Goal: Task Accomplishment & Management: Use online tool/utility

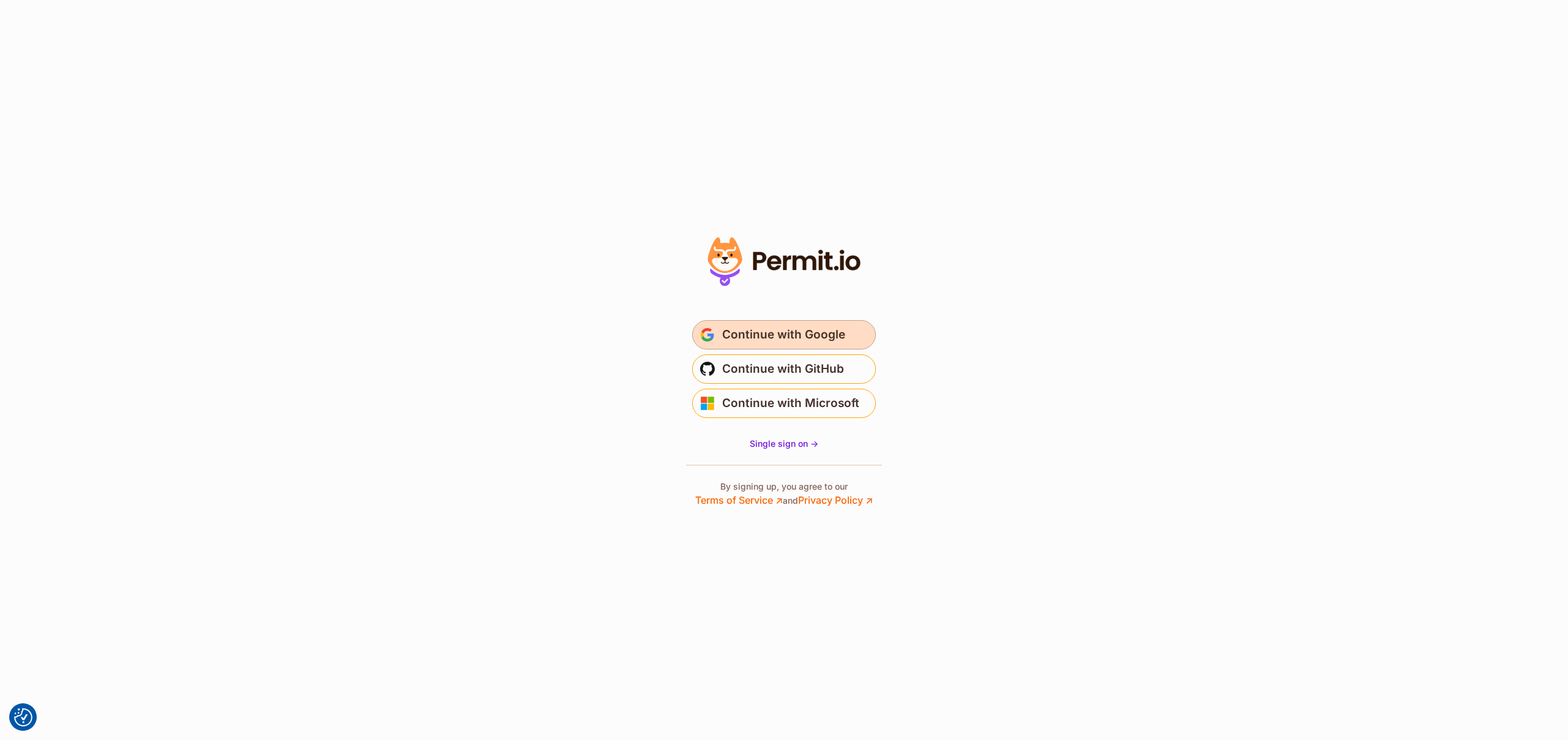
click at [768, 334] on span "Continue with Google" at bounding box center [783, 334] width 123 height 20
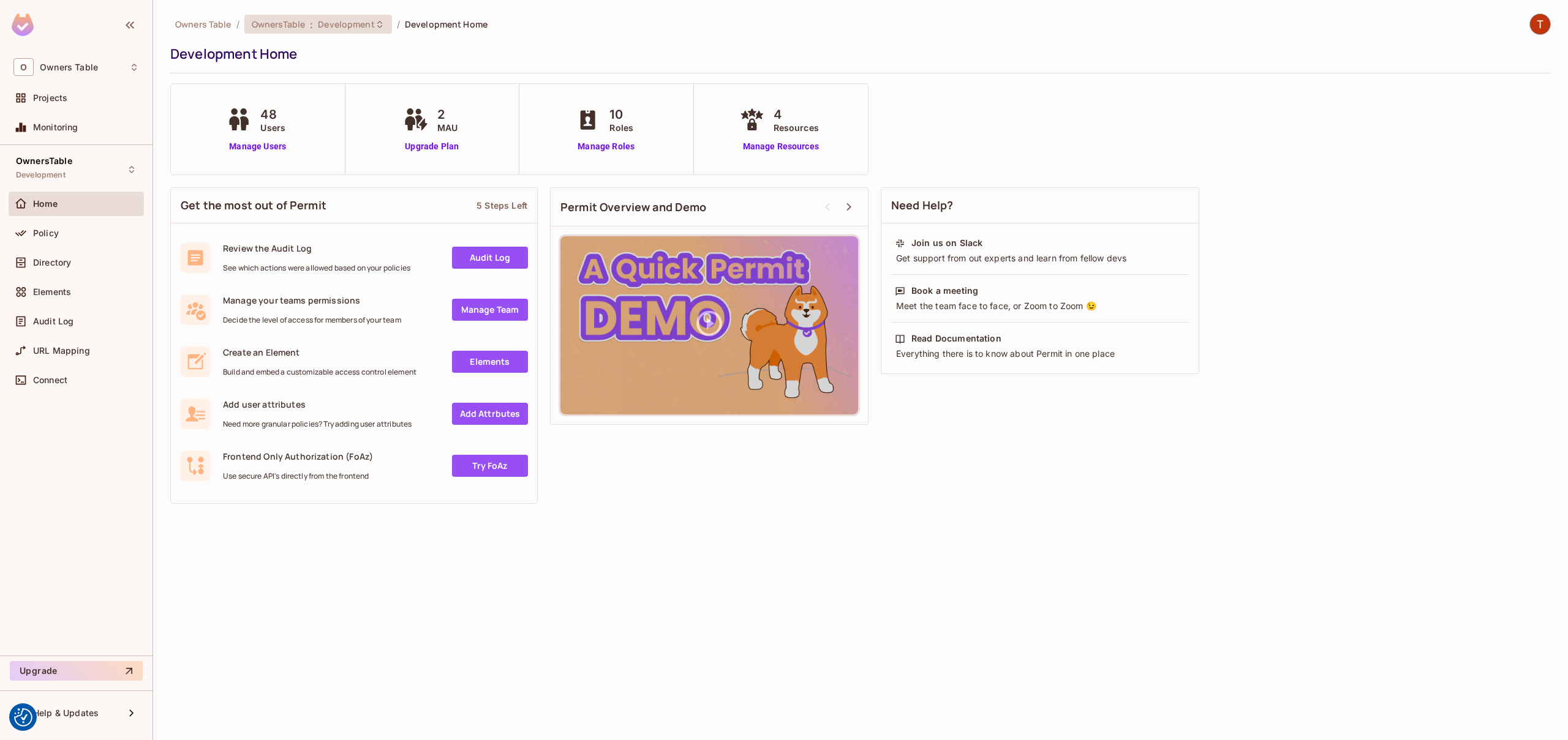
click at [346, 20] on span "Development" at bounding box center [346, 23] width 56 height 12
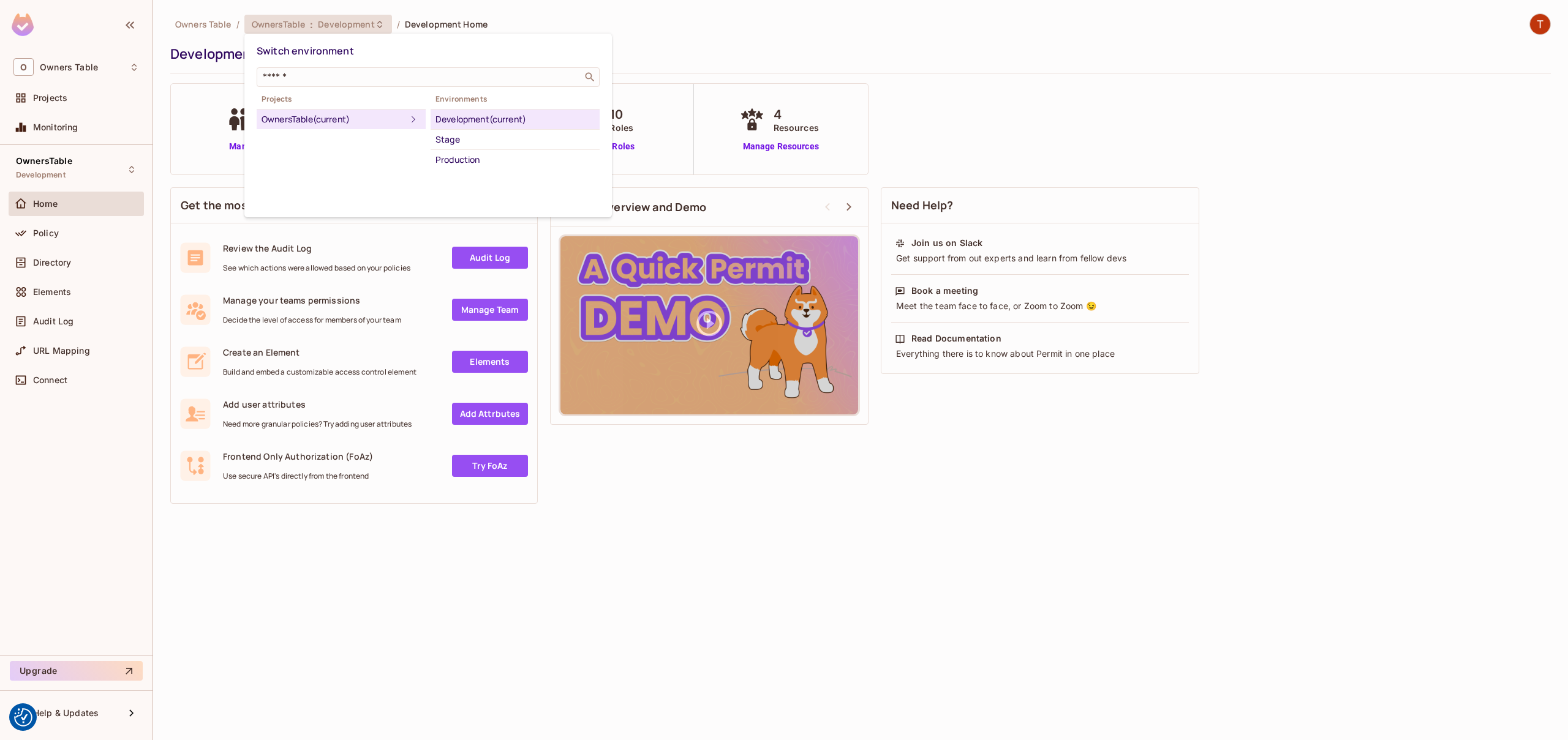
click at [504, 113] on div "Development (current)" at bounding box center [515, 119] width 159 height 15
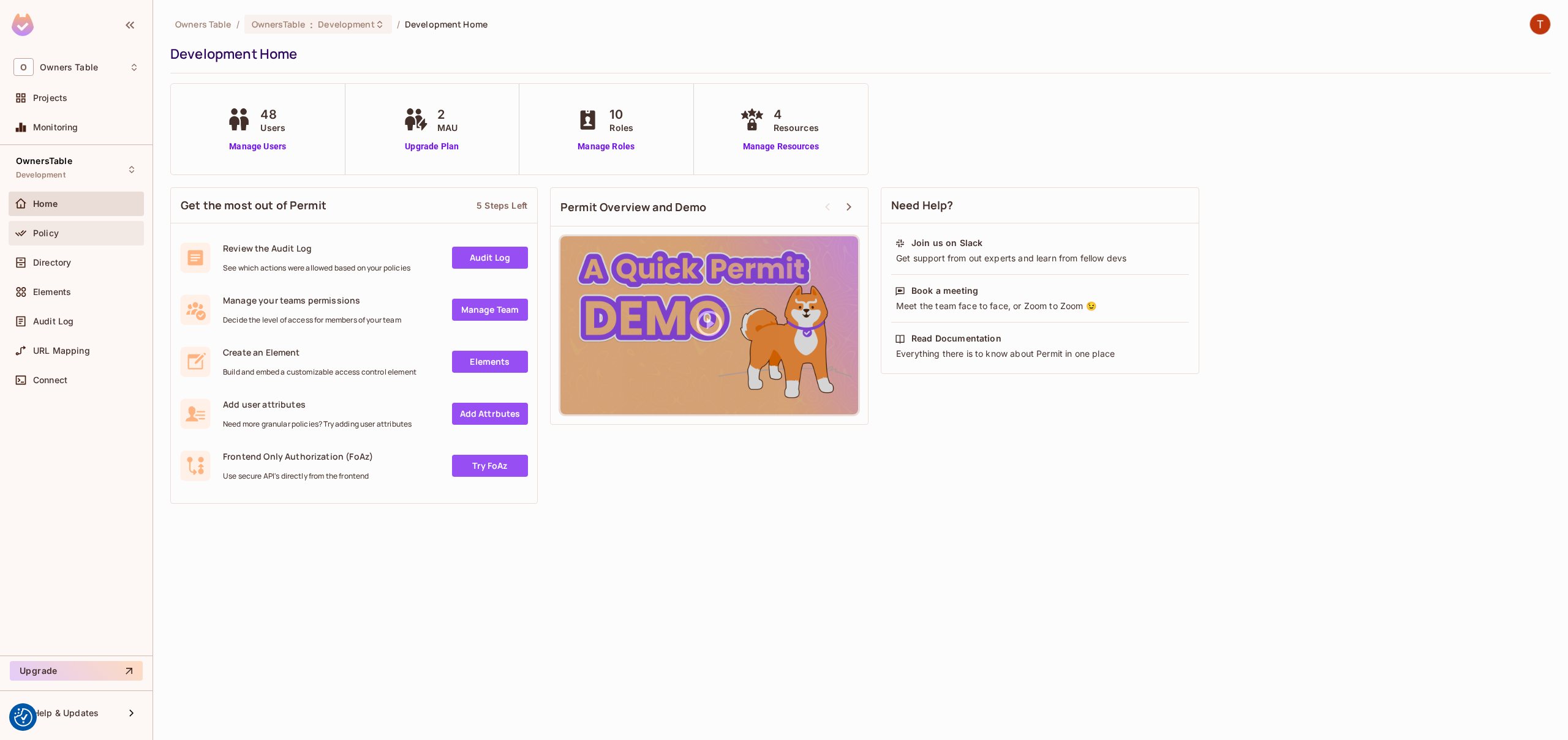
click at [71, 237] on div "Policy" at bounding box center [85, 233] width 106 height 10
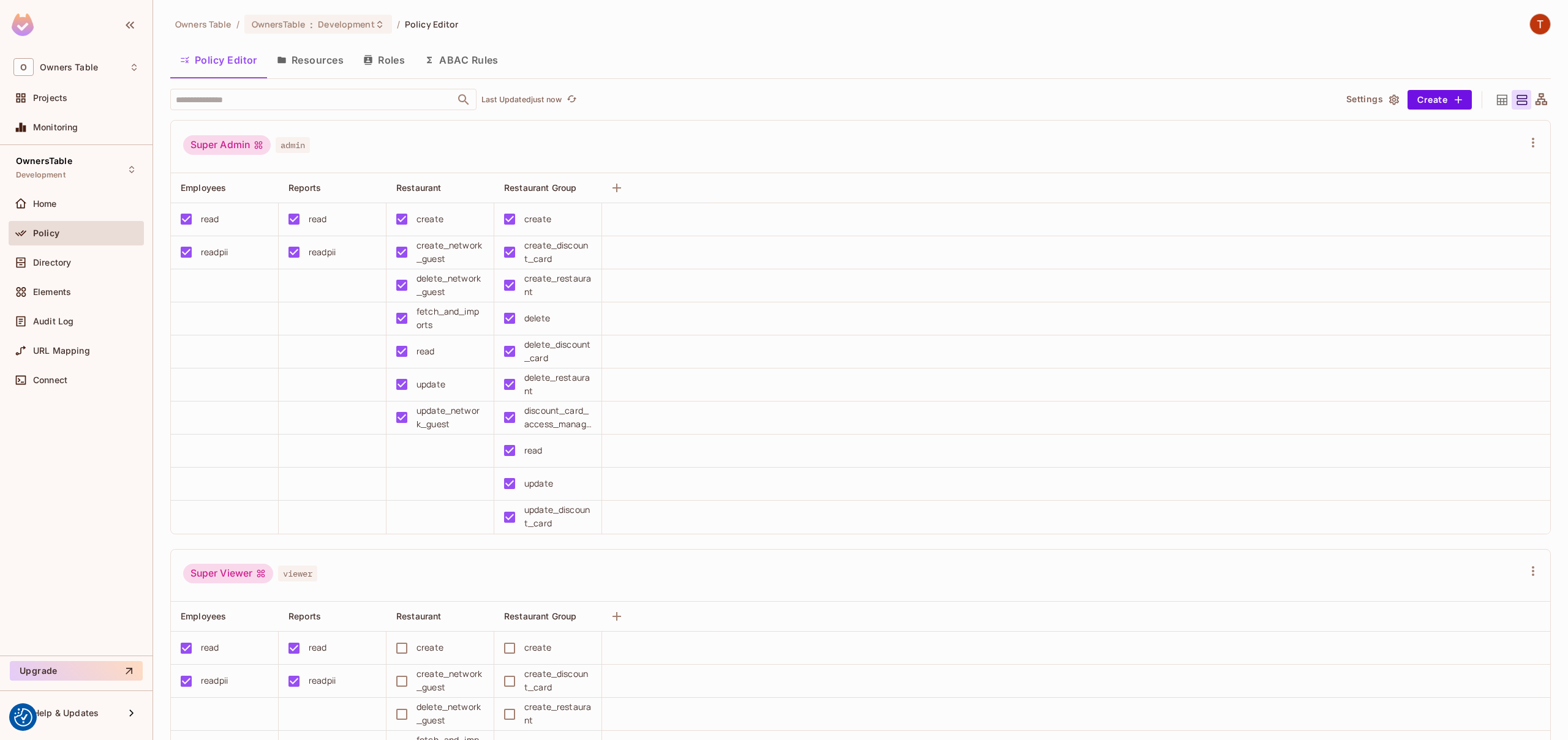
click at [329, 66] on button "Resources" at bounding box center [310, 60] width 86 height 31
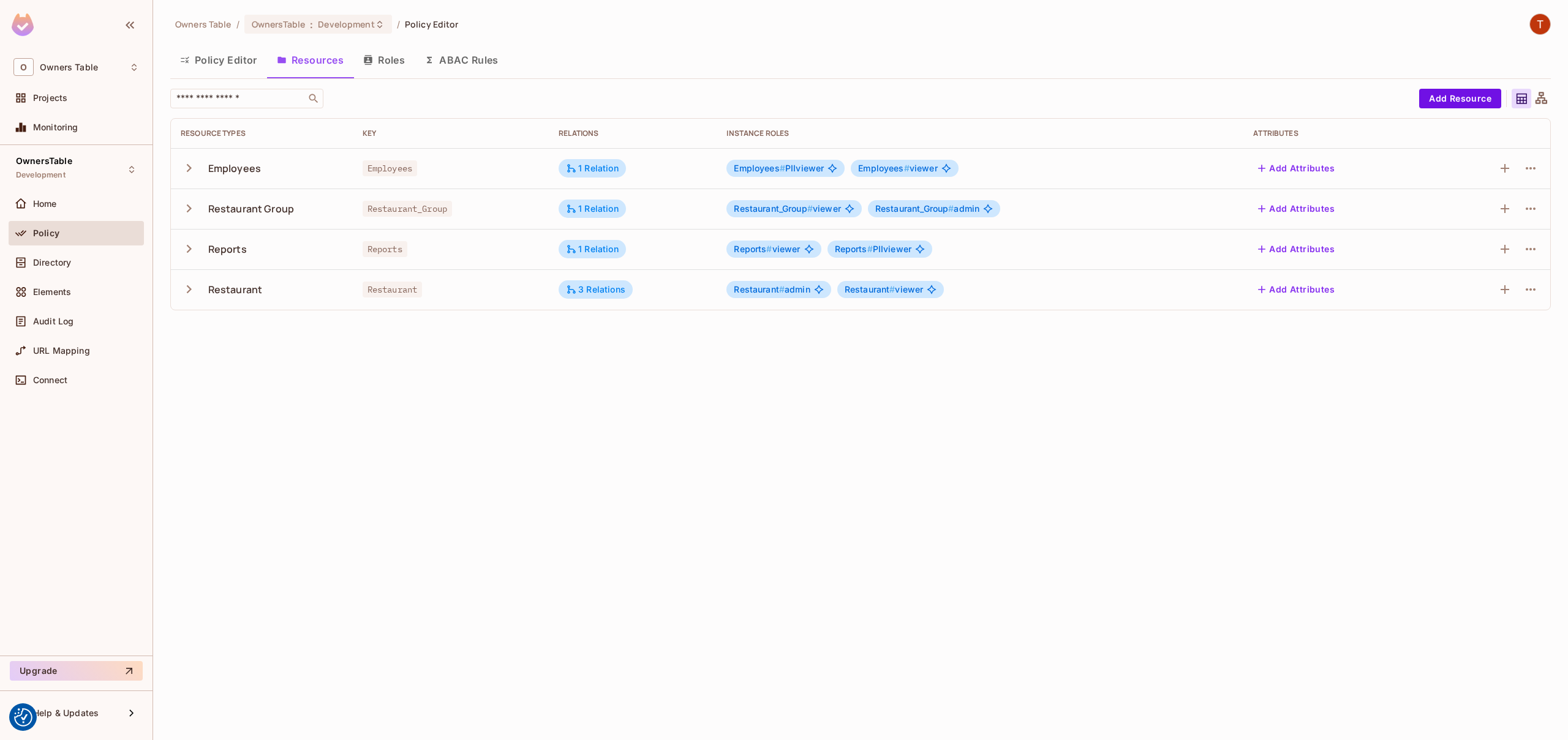
click at [188, 167] on icon "button" at bounding box center [189, 168] width 16 height 16
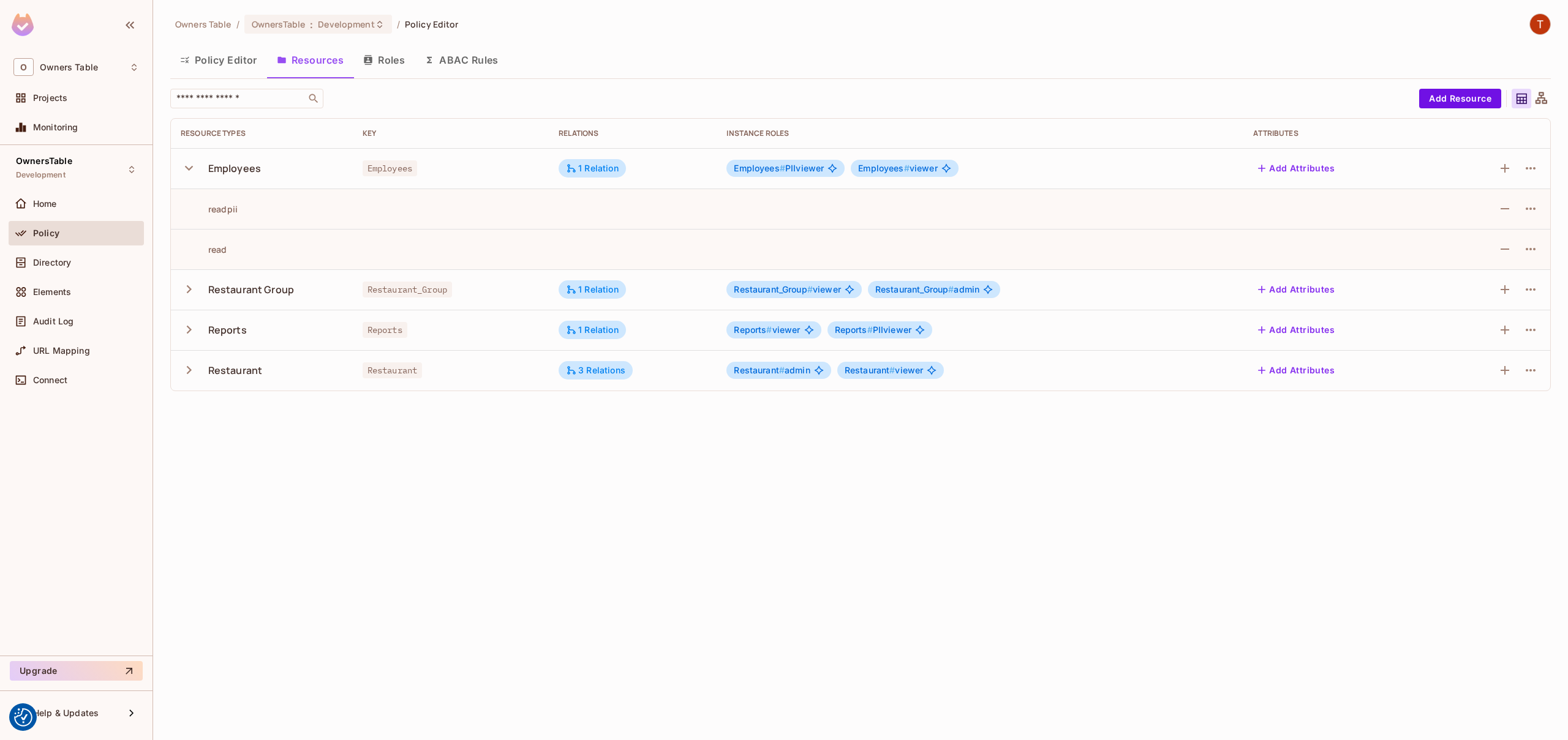
click at [218, 211] on div "readpii" at bounding box center [209, 209] width 57 height 12
click at [226, 215] on td "readpii" at bounding box center [262, 209] width 182 height 41
click at [1529, 206] on icon "button" at bounding box center [1530, 208] width 15 height 15
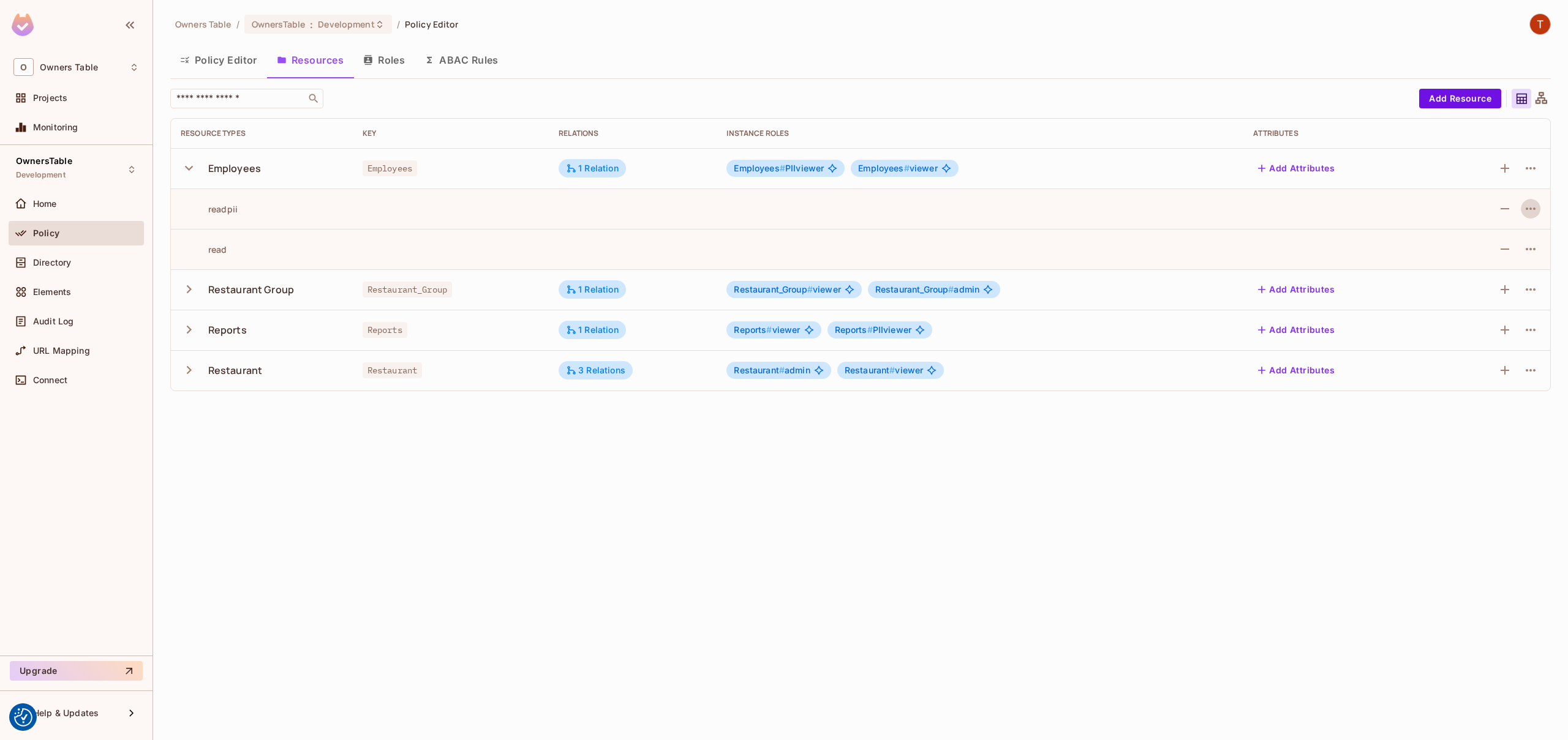
click at [1412, 200] on td at bounding box center [1338, 209] width 190 height 41
click at [233, 290] on div "Restaurant Group" at bounding box center [251, 289] width 85 height 13
click at [186, 291] on icon "button" at bounding box center [189, 289] width 16 height 16
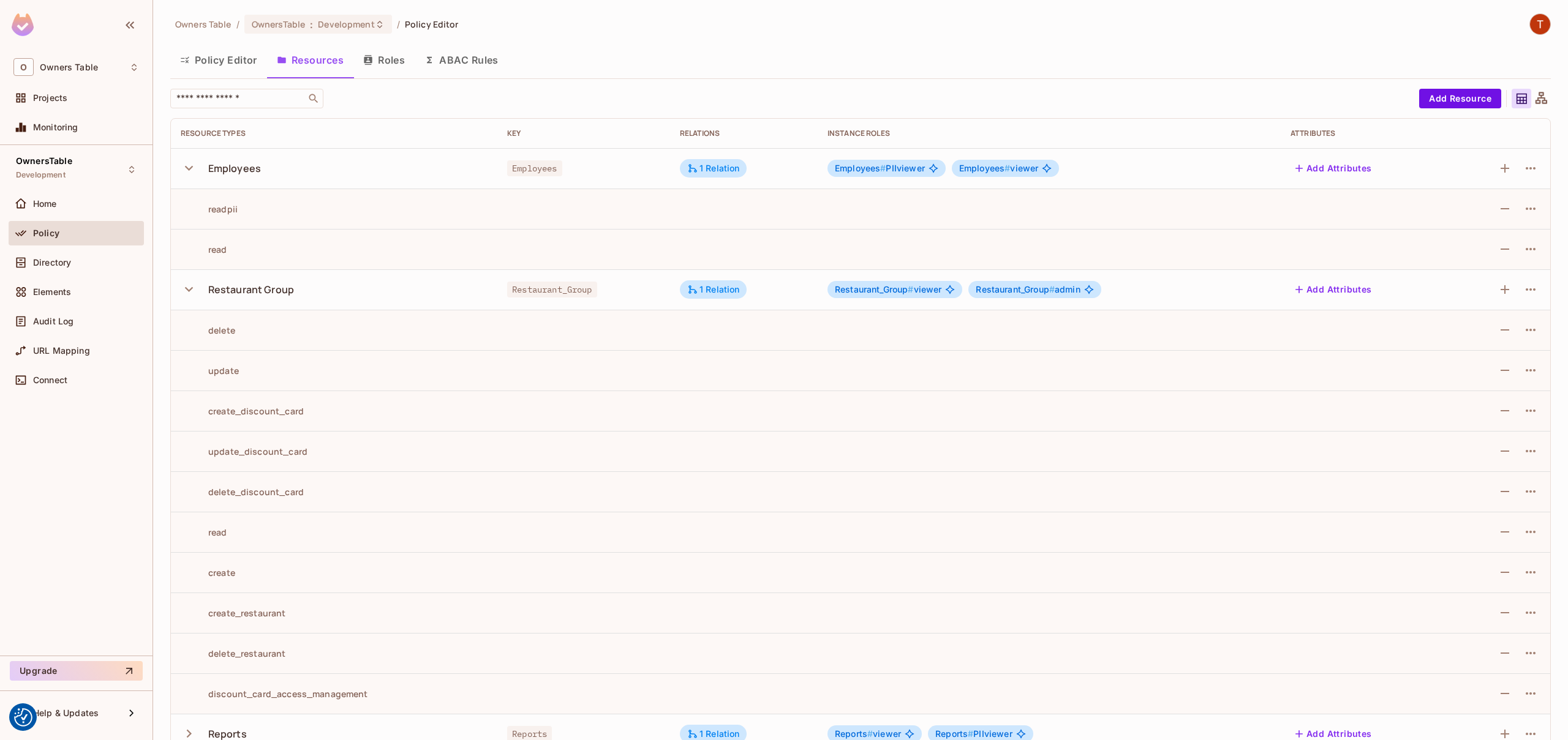
click at [246, 171] on div "Employees" at bounding box center [234, 168] width 52 height 13
click at [1523, 170] on icon "button" at bounding box center [1530, 168] width 15 height 15
click at [1488, 213] on div "Edit Resource" at bounding box center [1469, 217] width 58 height 13
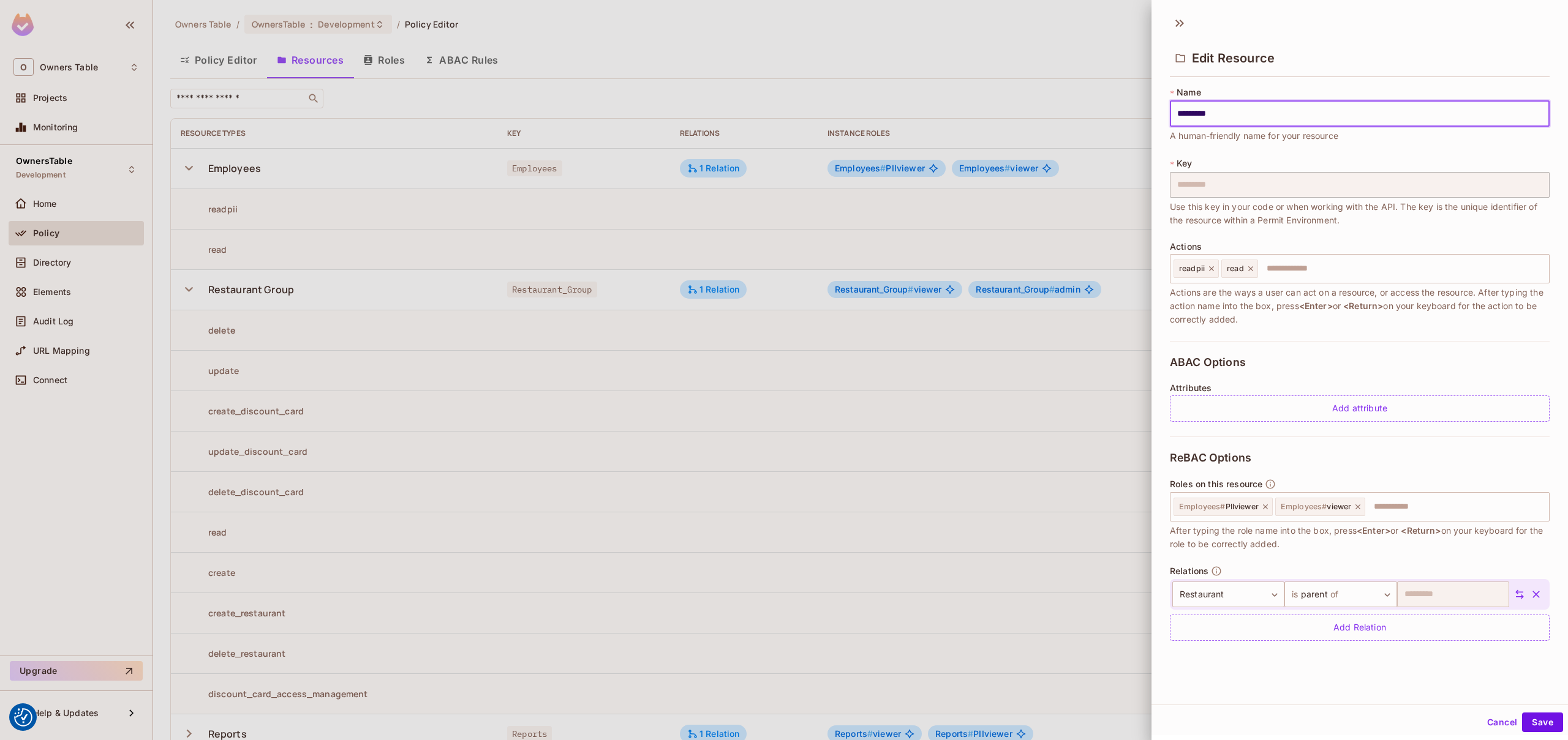
scroll to position [2, 0]
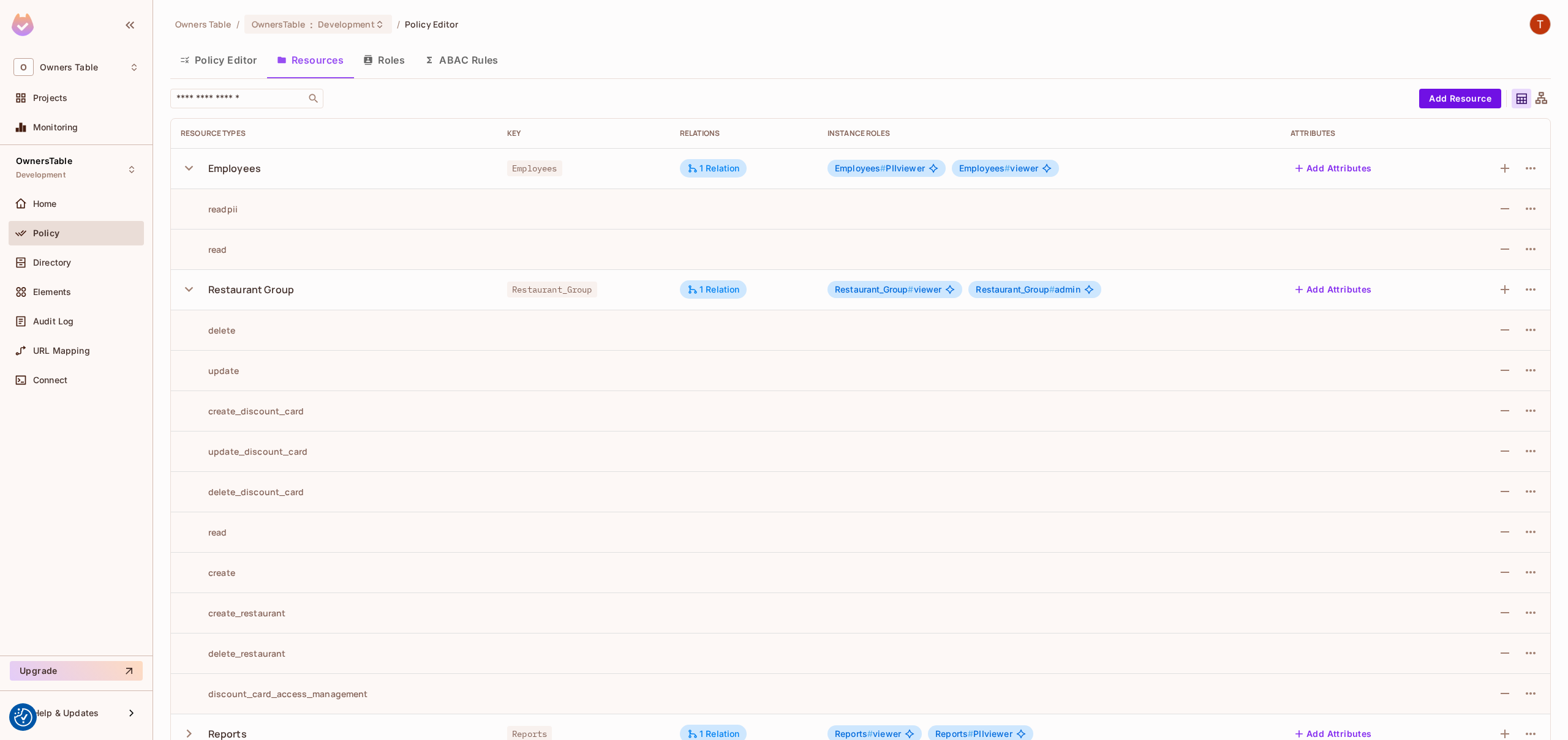
click at [392, 60] on button "Roles" at bounding box center [384, 60] width 61 height 31
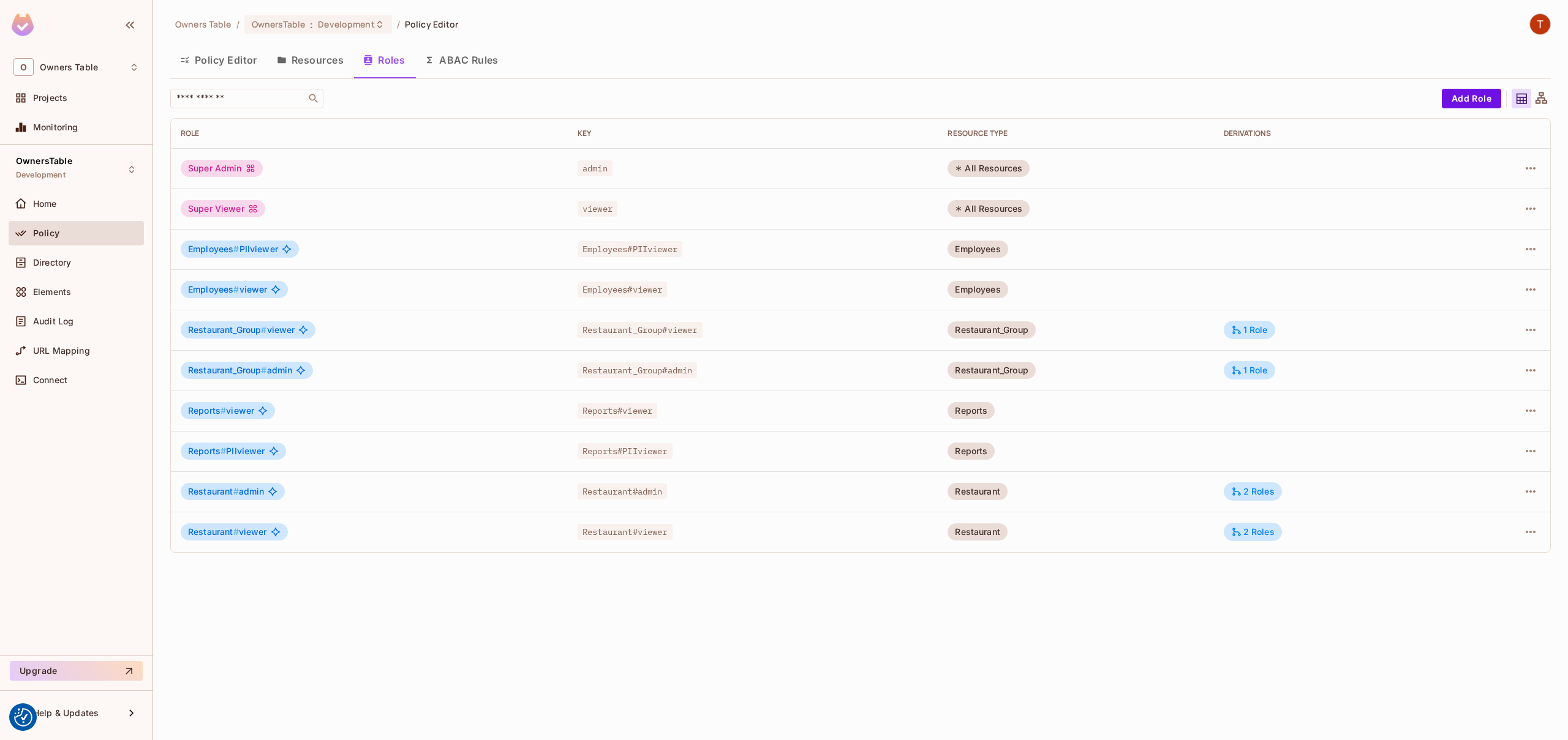
click at [282, 248] on icon at bounding box center [287, 249] width 9 height 9
click at [1531, 252] on icon "button" at bounding box center [1530, 249] width 15 height 15
click at [1502, 271] on li "Edit Role" at bounding box center [1477, 277] width 108 height 27
click at [1527, 246] on icon "button" at bounding box center [1530, 249] width 15 height 15
click at [1493, 302] on div "Edit Attributes" at bounding box center [1487, 305] width 60 height 13
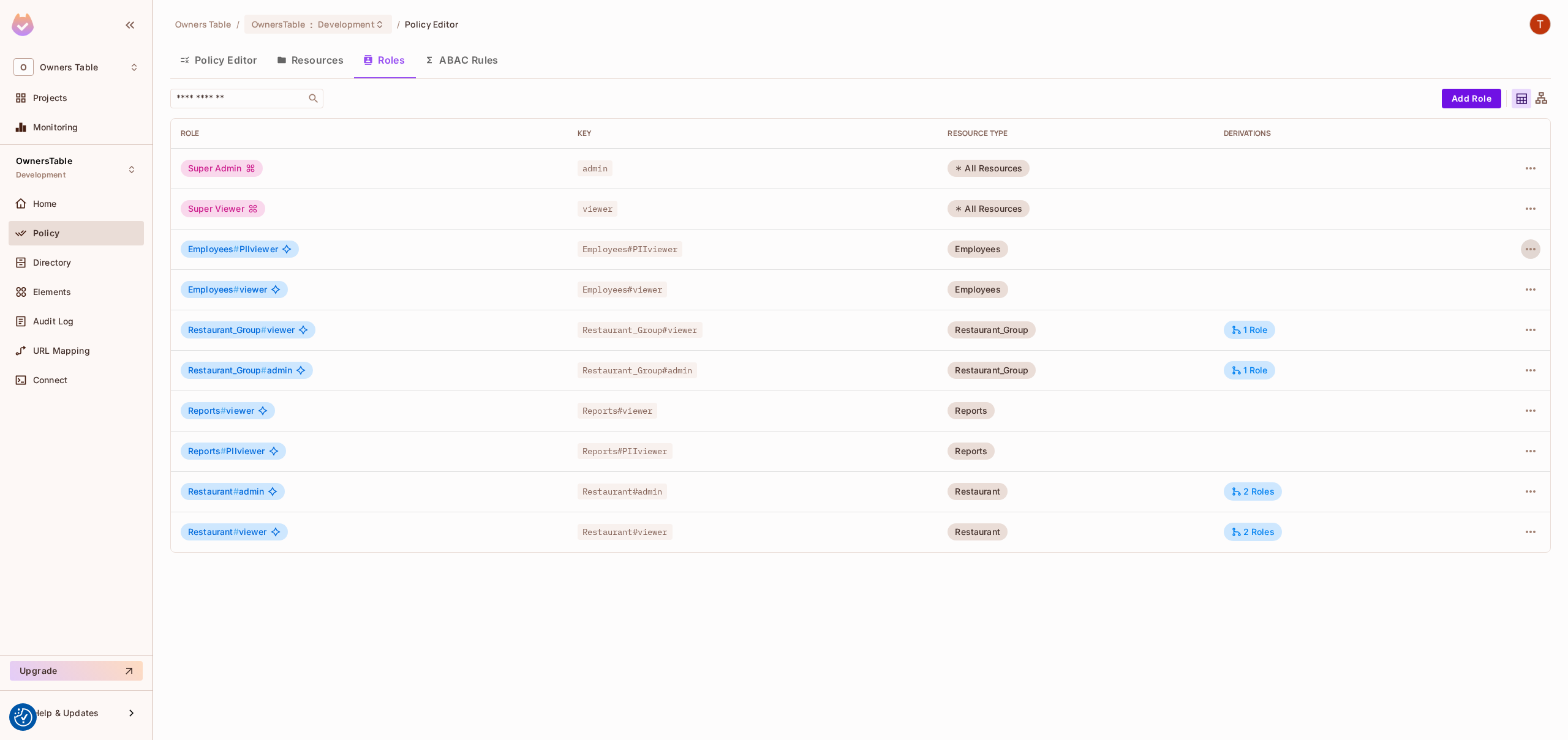
click at [305, 56] on button "Resources" at bounding box center [310, 60] width 86 height 31
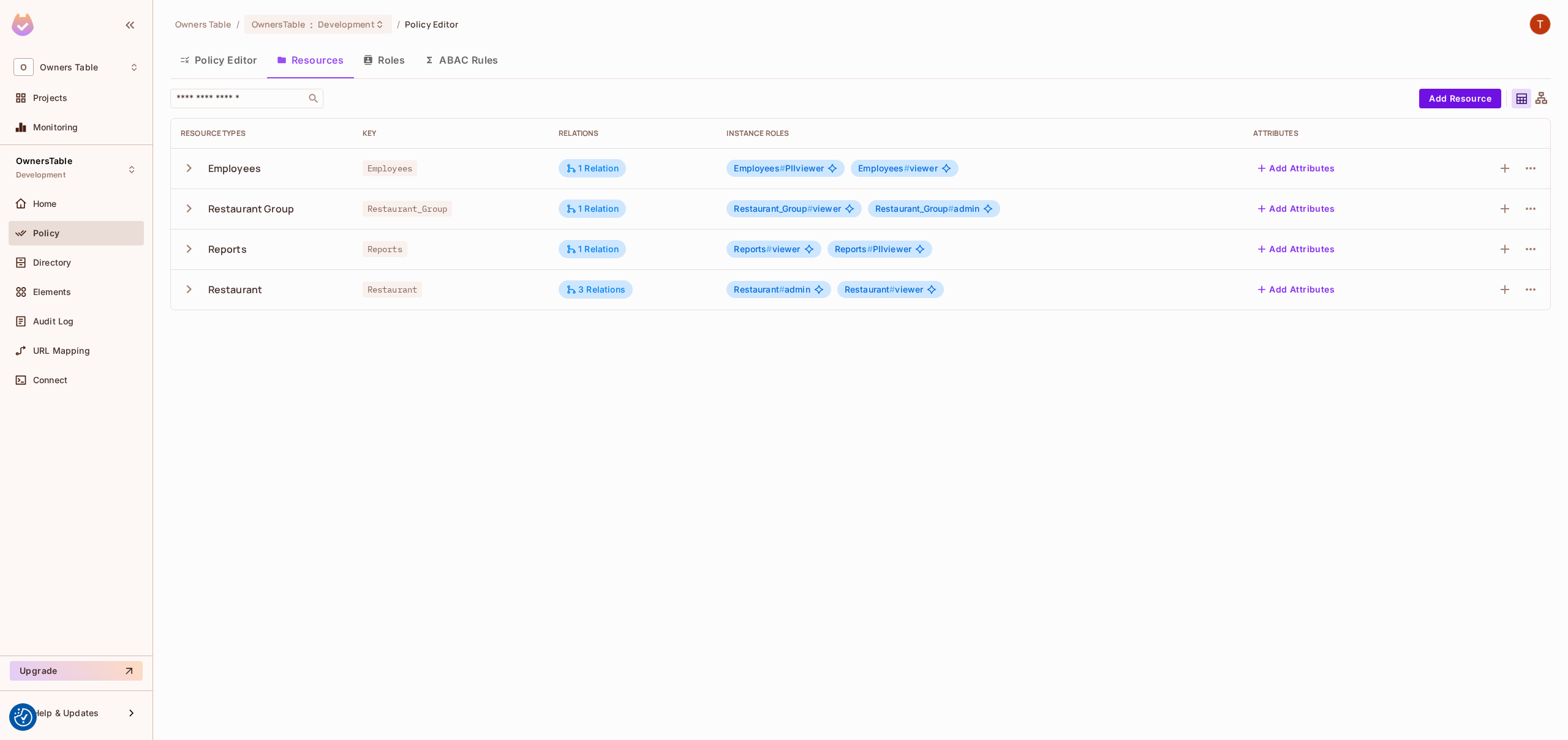
click at [395, 55] on button "Roles" at bounding box center [384, 60] width 61 height 31
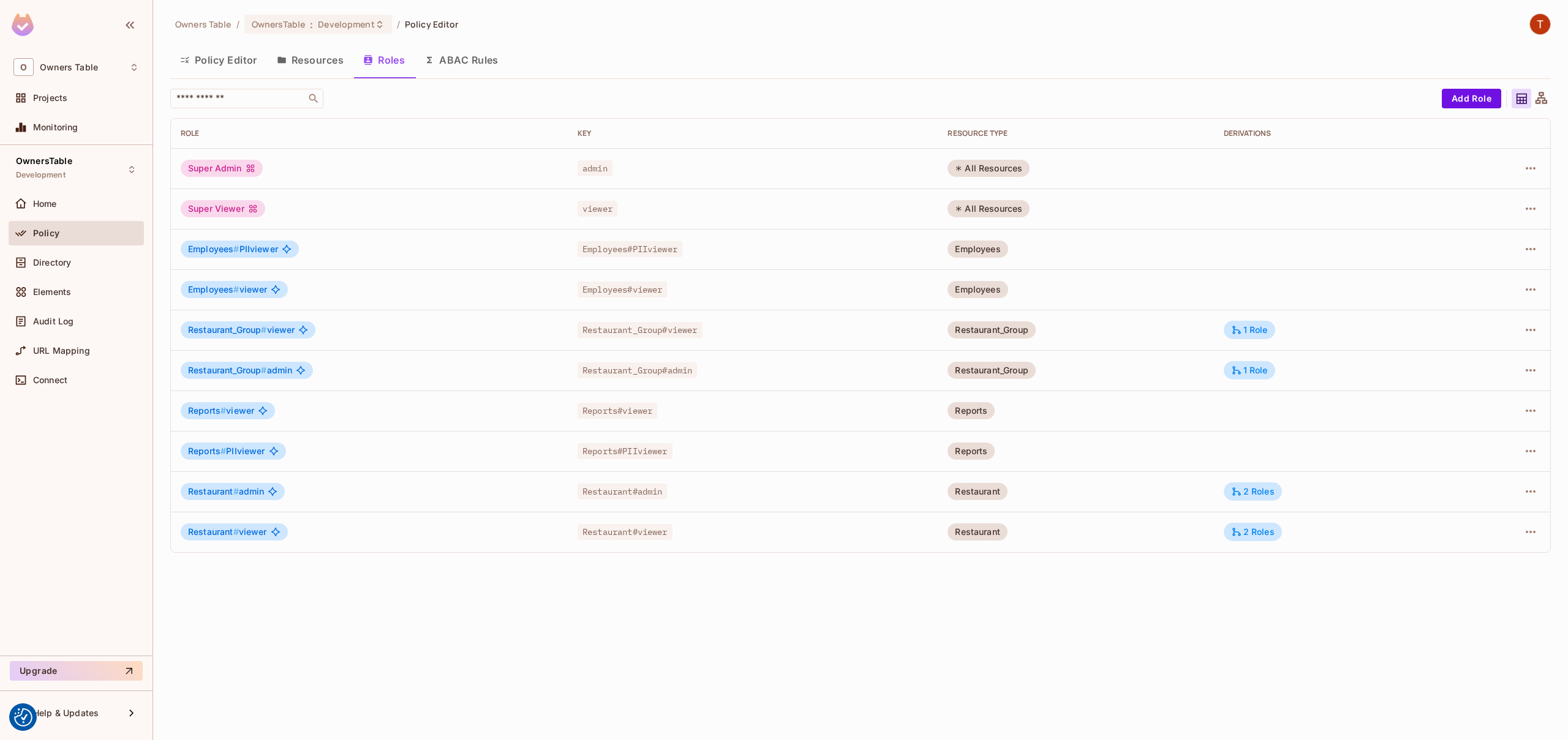
click at [233, 59] on button "Policy Editor" at bounding box center [219, 60] width 97 height 31
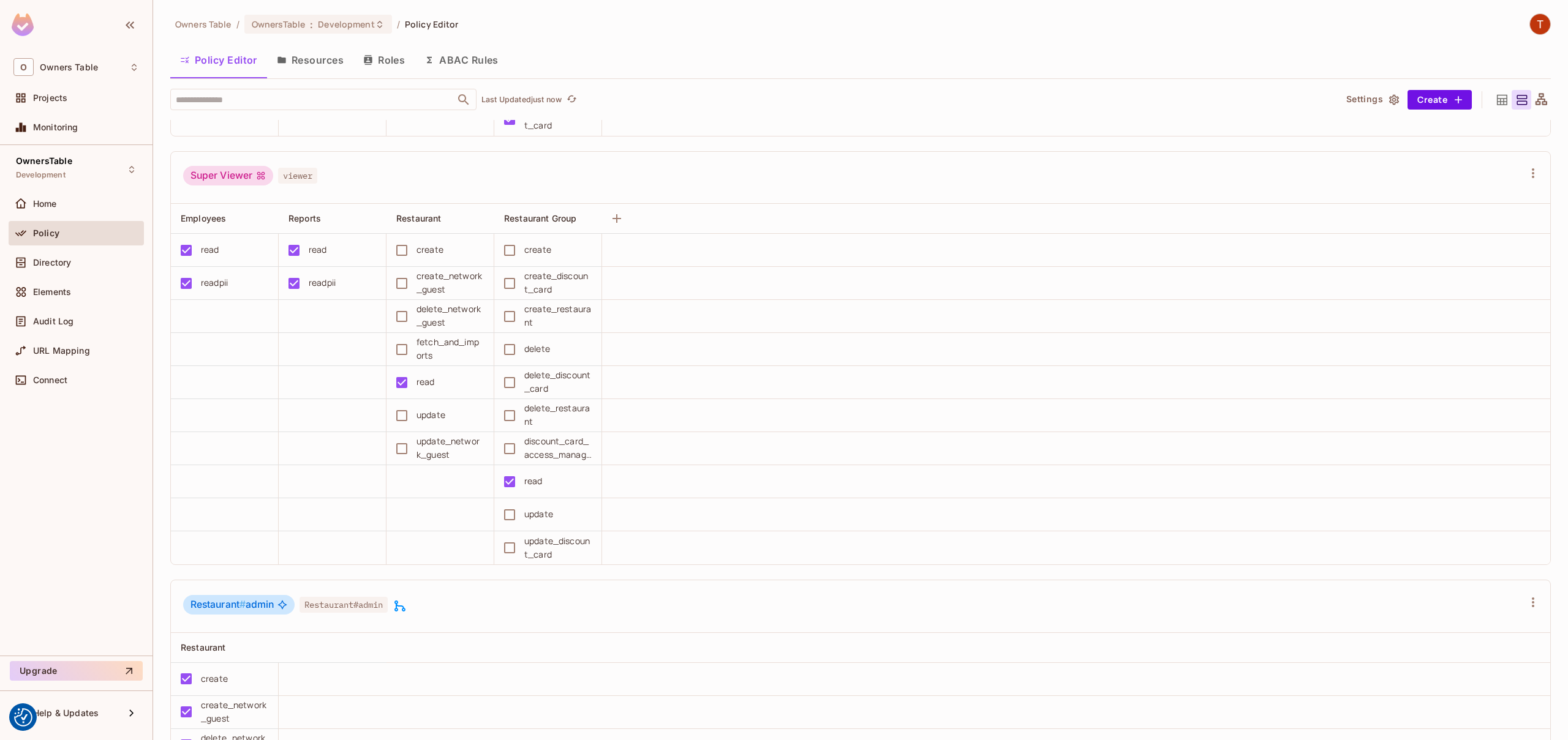
scroll to position [313, 0]
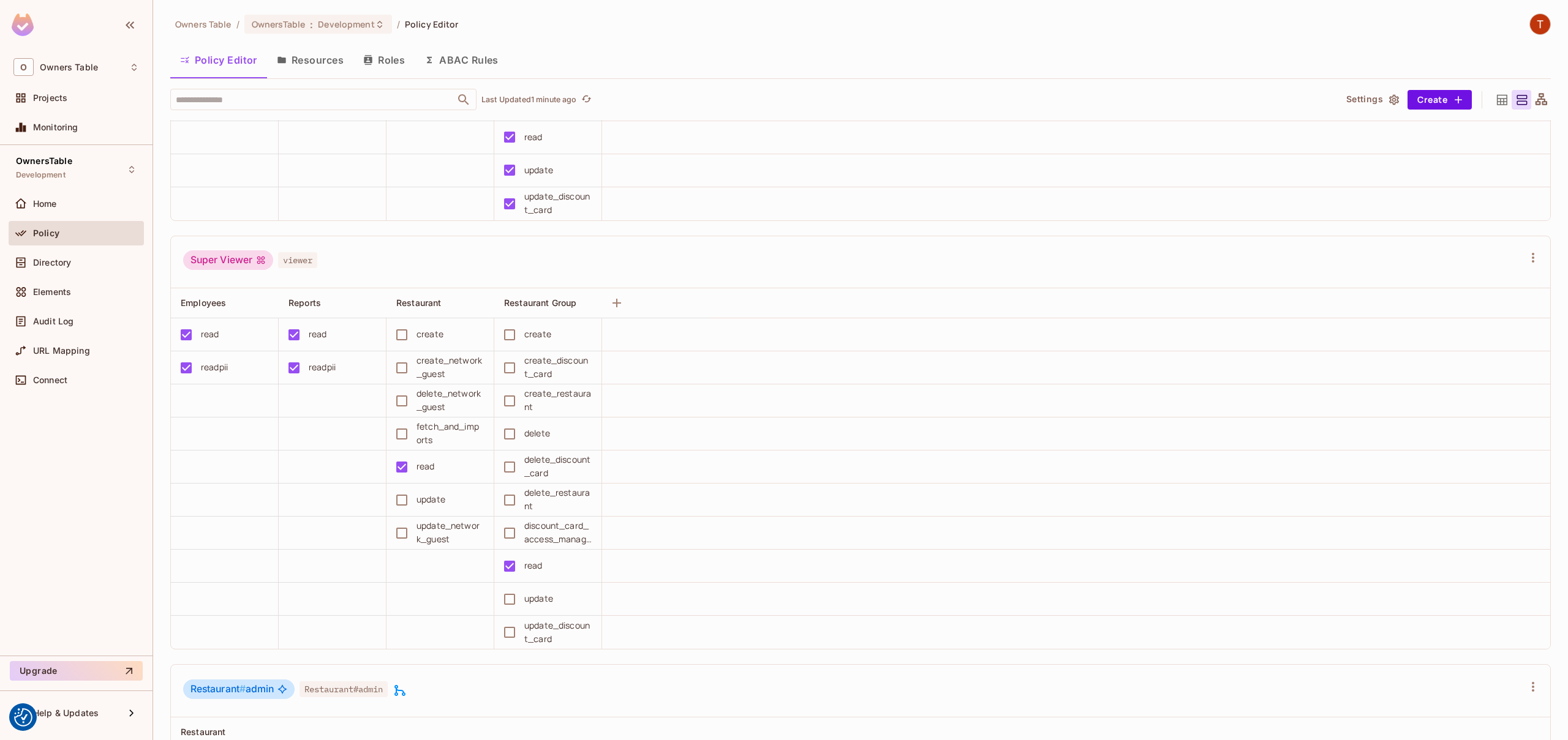
click at [448, 56] on button "ABAC Rules" at bounding box center [461, 60] width 94 height 31
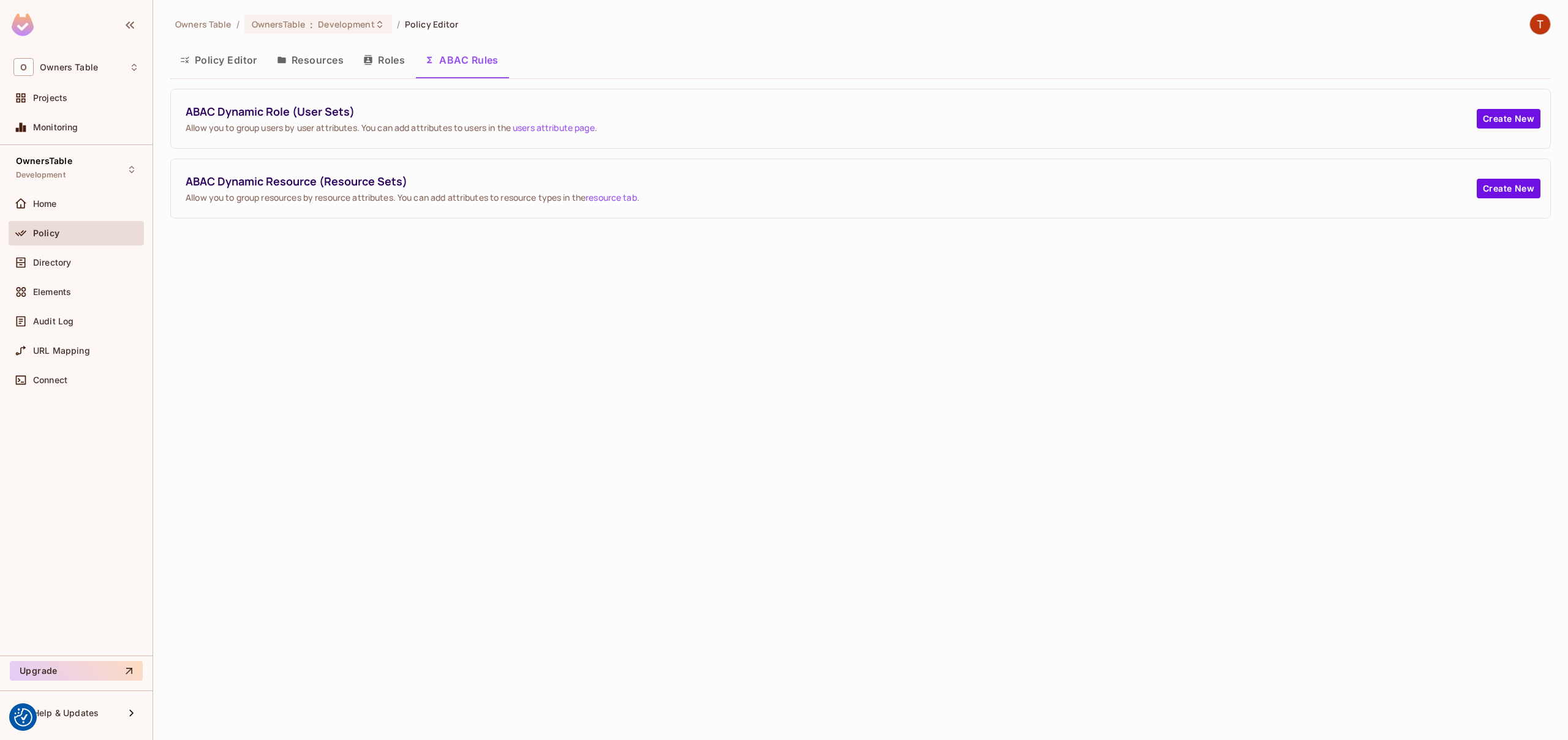
click at [232, 63] on button "Policy Editor" at bounding box center [219, 60] width 97 height 31
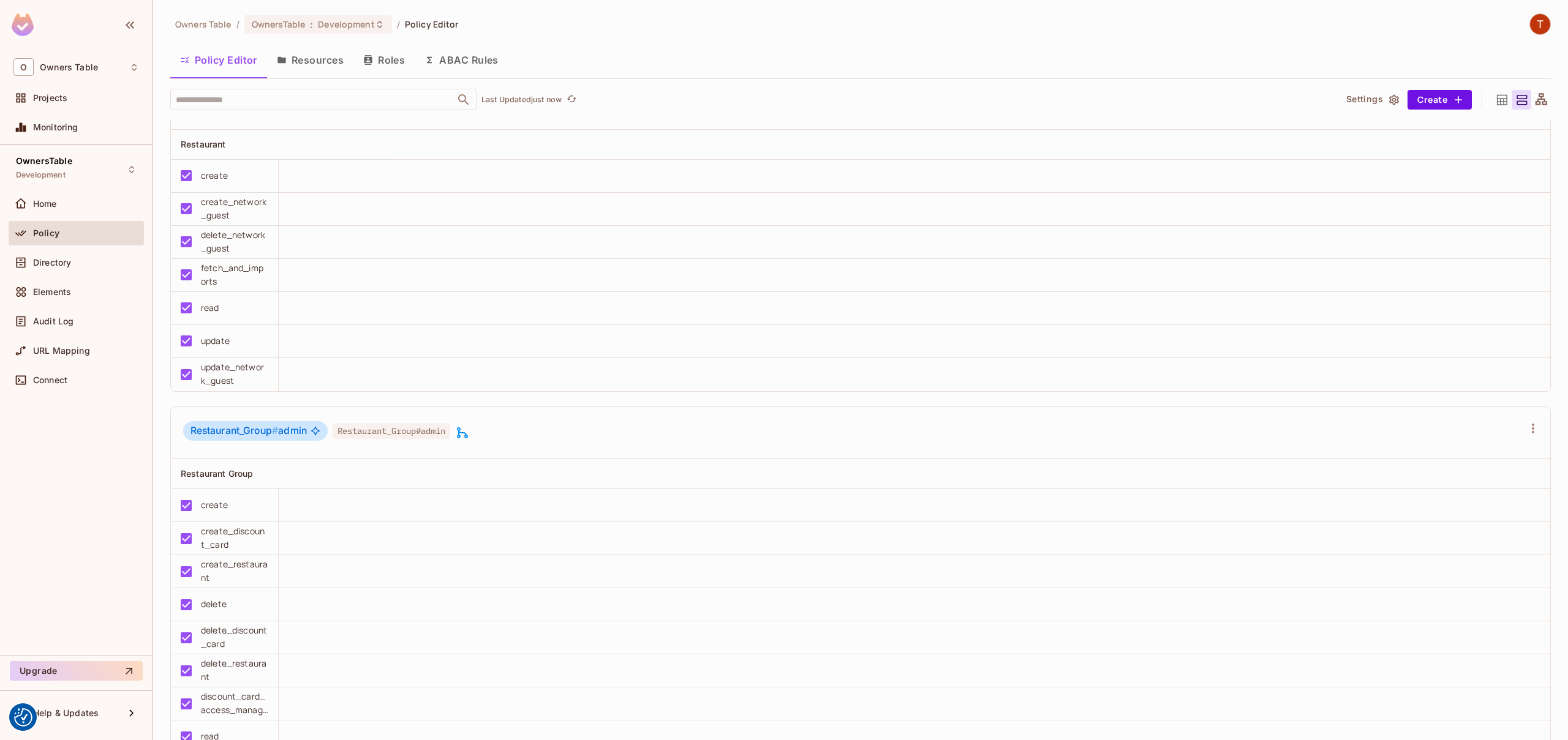
scroll to position [904, 0]
click at [370, 431] on span "Restaurant_Group#admin" at bounding box center [392, 428] width 117 height 16
drag, startPoint x: 370, startPoint y: 431, endPoint x: 431, endPoint y: 425, distance: 61.3
click at [431, 425] on span "Restaurant_Group#admin" at bounding box center [392, 428] width 117 height 16
copy span "Restaurant_Group#admin"
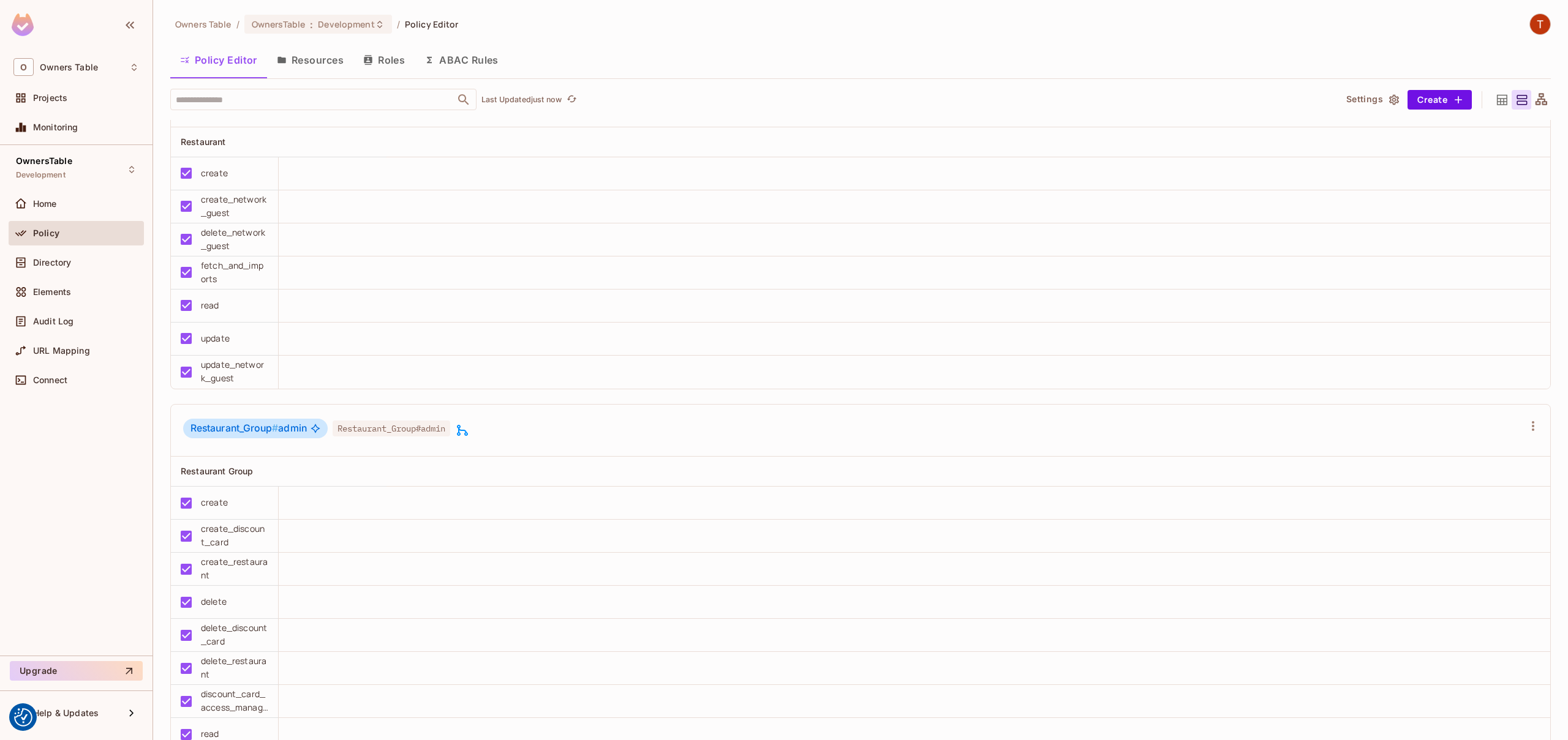
click at [468, 431] on icon at bounding box center [462, 431] width 11 height 11
click at [468, 433] on icon at bounding box center [462, 431] width 11 height 11
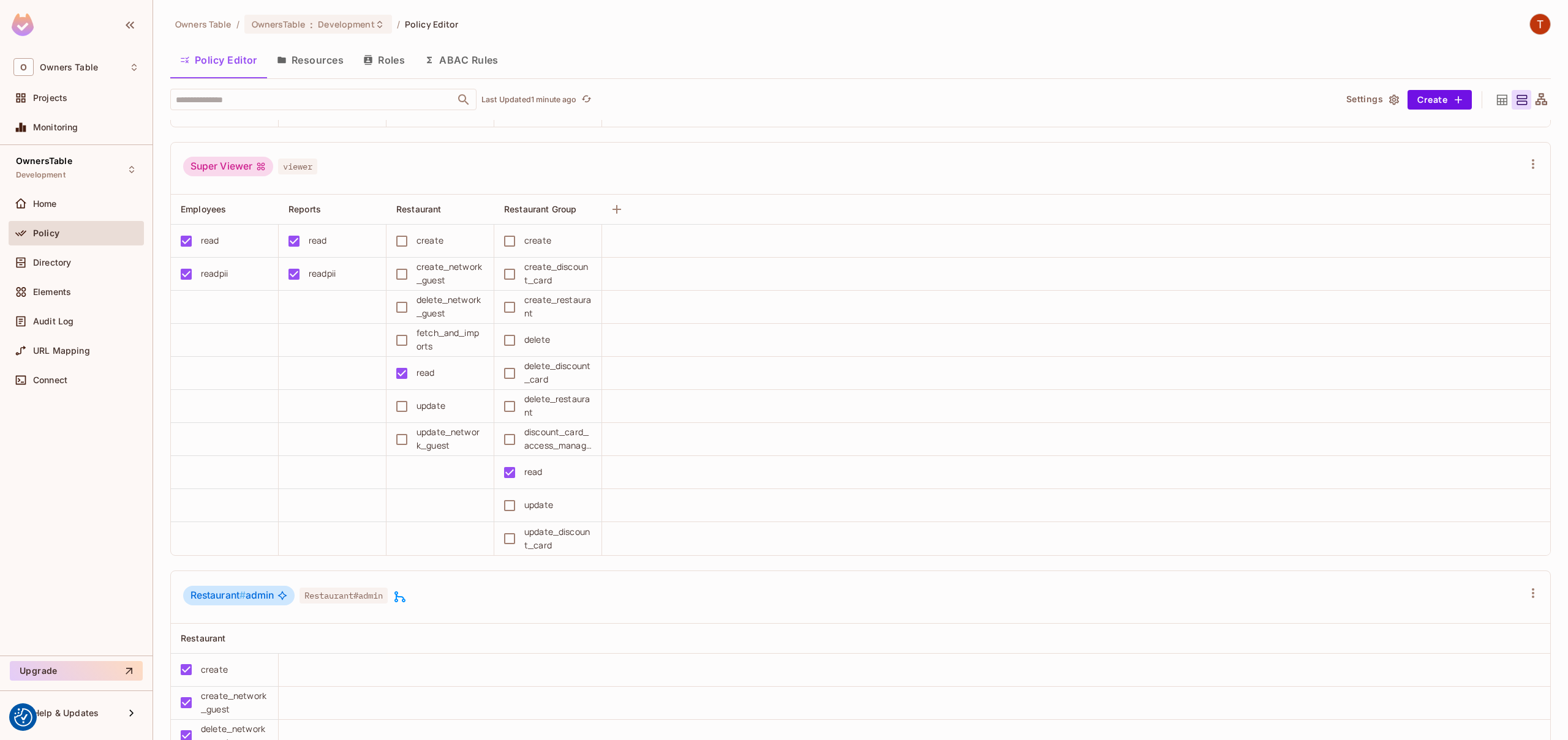
scroll to position [114, 0]
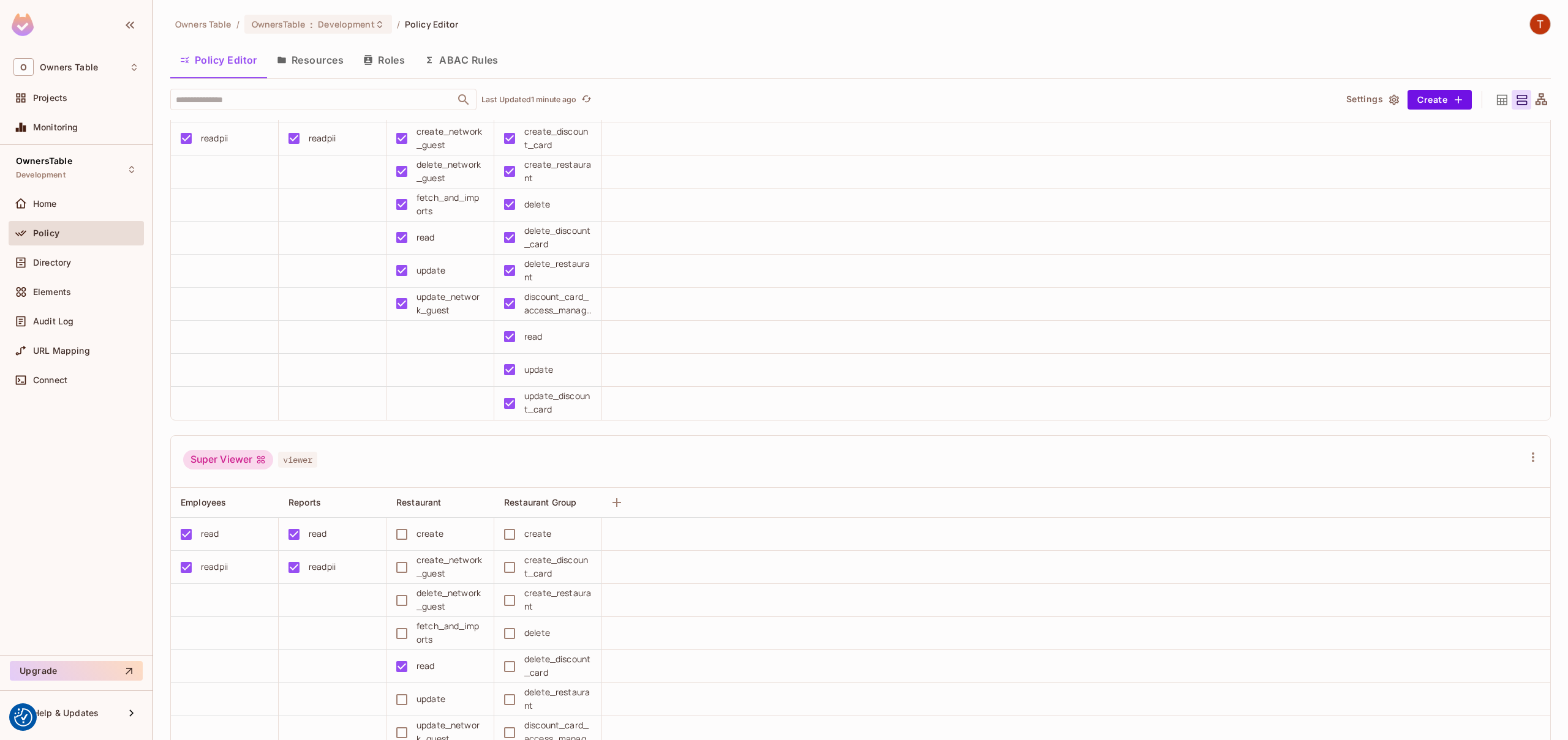
click at [335, 59] on button "Resources" at bounding box center [310, 60] width 86 height 31
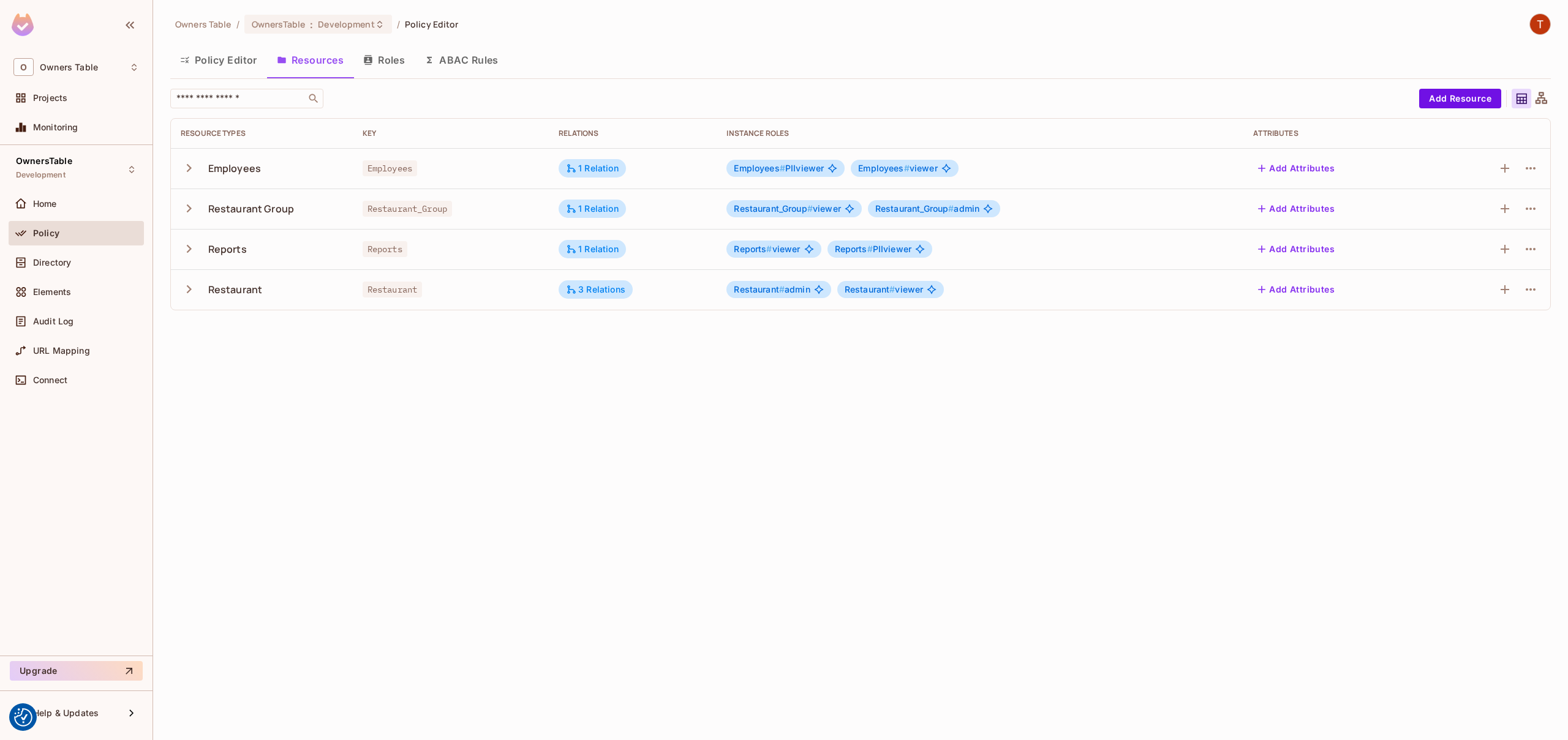
click at [191, 167] on icon "button" at bounding box center [189, 168] width 16 height 16
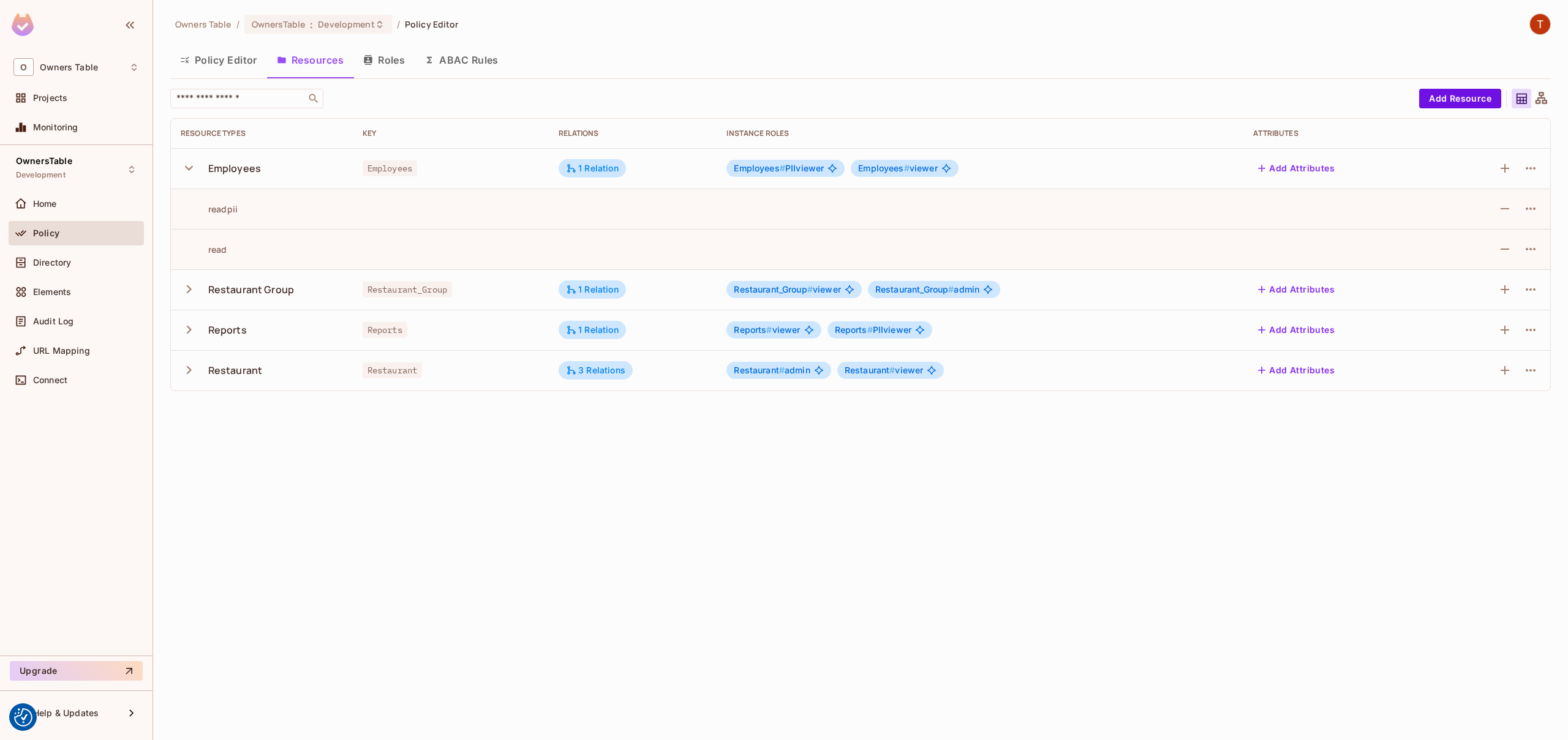
click at [191, 167] on icon "button" at bounding box center [189, 168] width 8 height 5
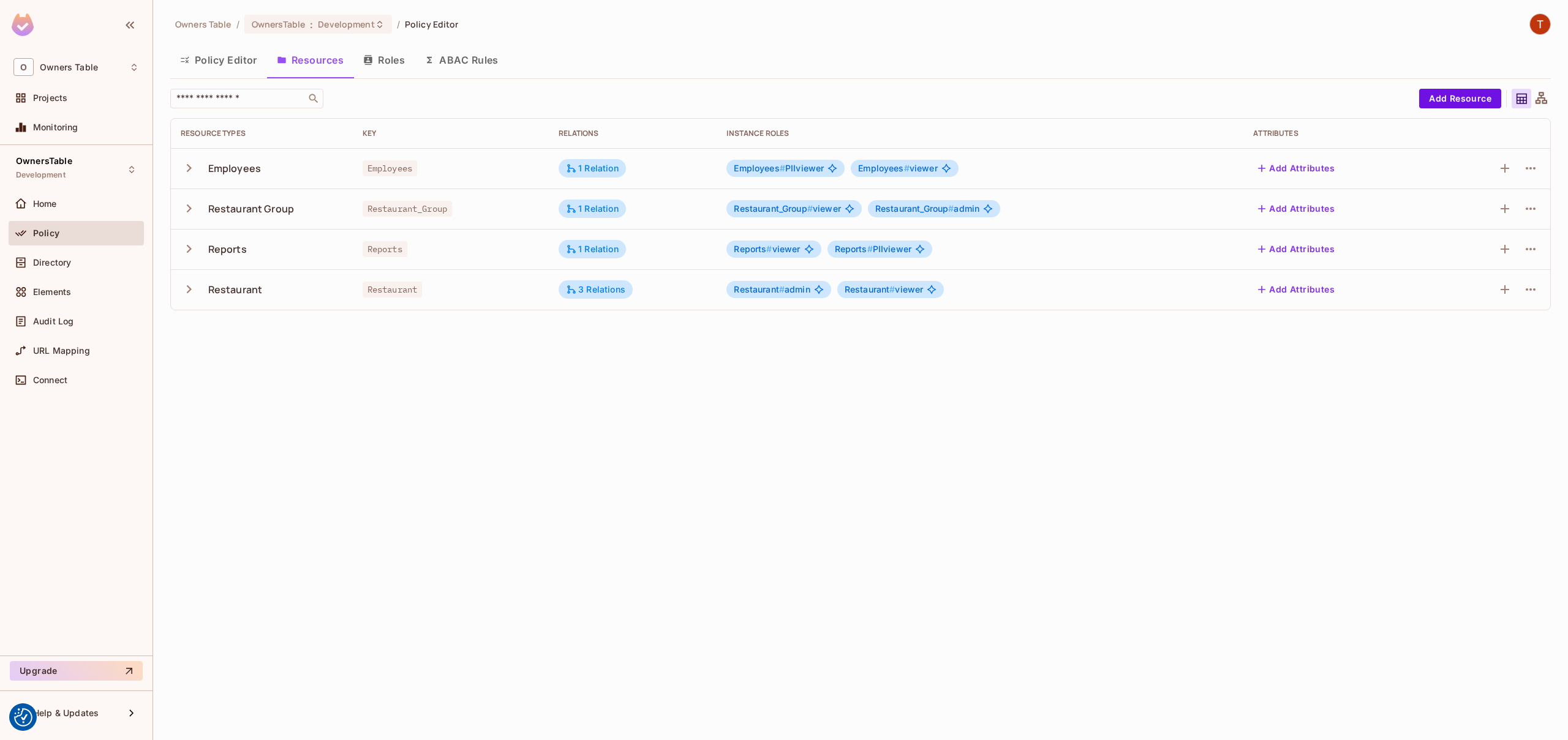
click at [389, 60] on button "Roles" at bounding box center [384, 60] width 61 height 31
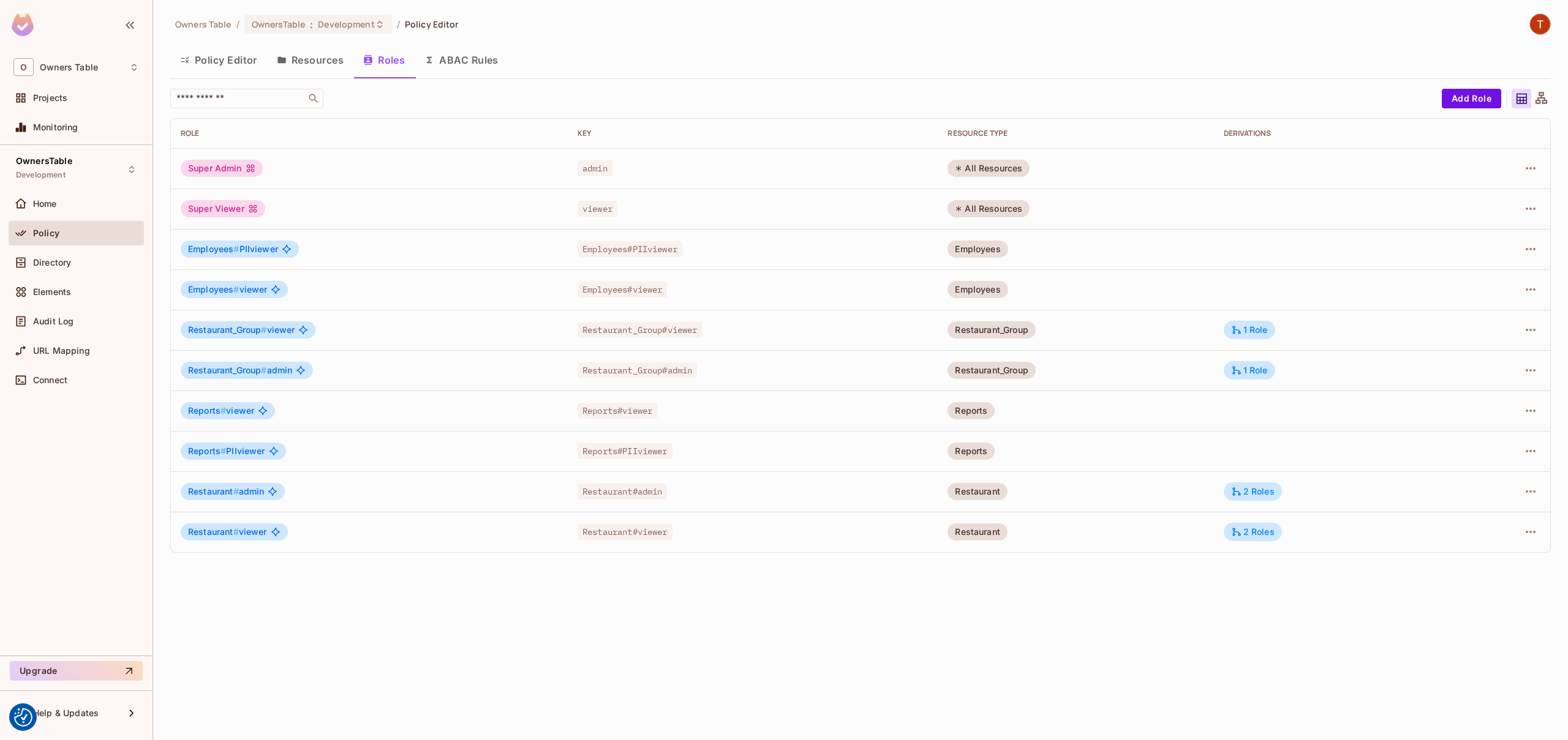
click at [307, 58] on button "Resources" at bounding box center [310, 60] width 86 height 31
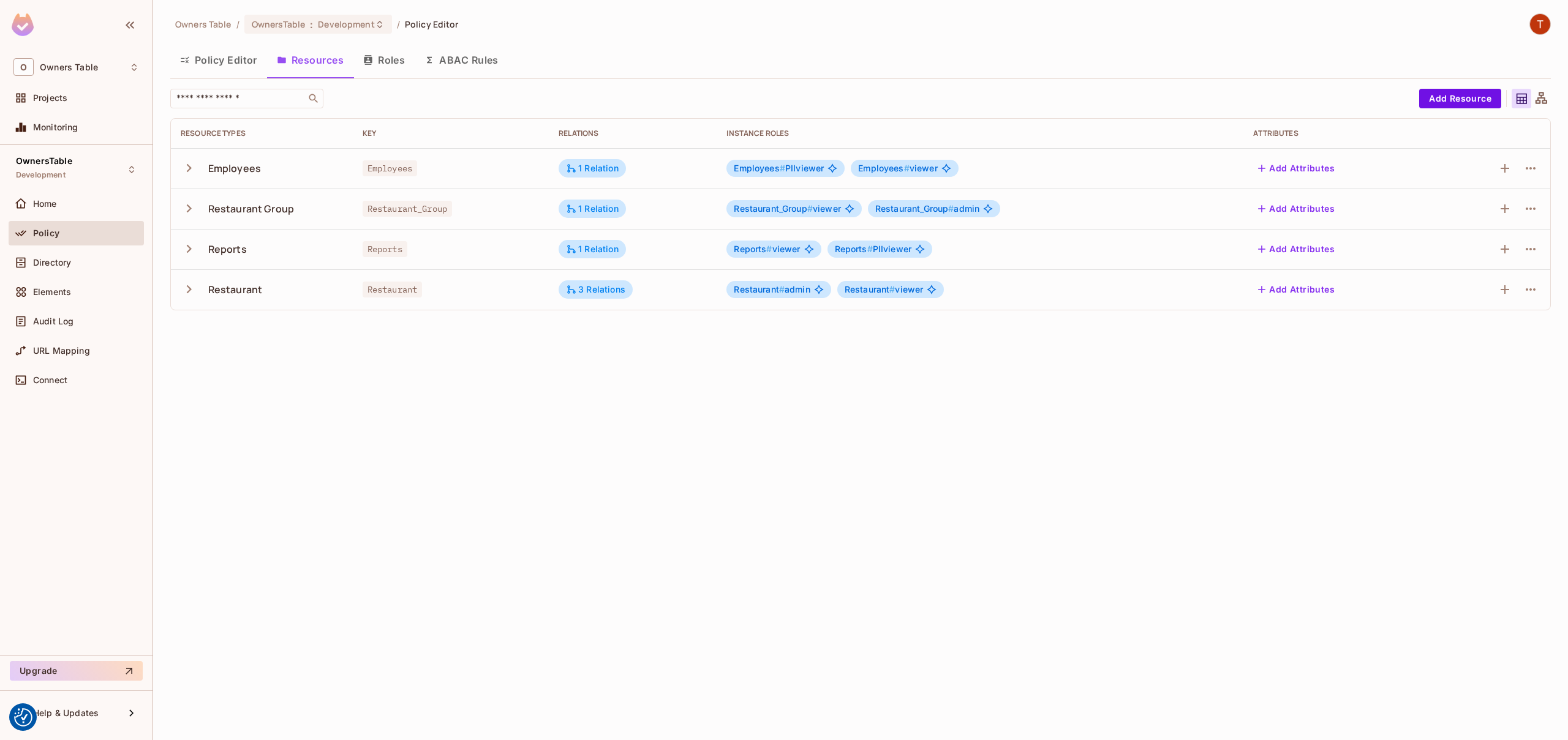
click at [369, 58] on icon "button" at bounding box center [368, 60] width 10 height 10
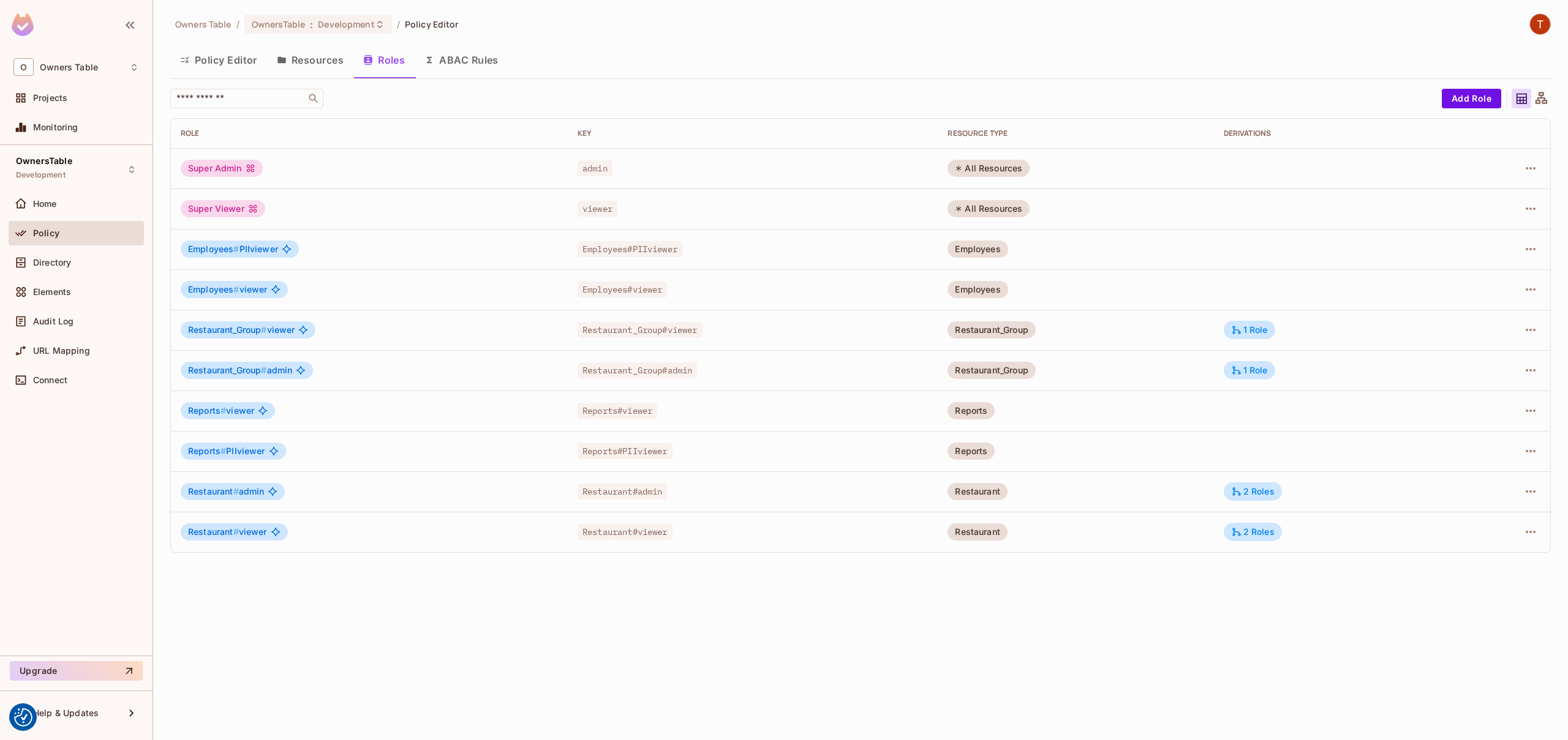
click at [235, 60] on button "Policy Editor" at bounding box center [219, 60] width 97 height 31
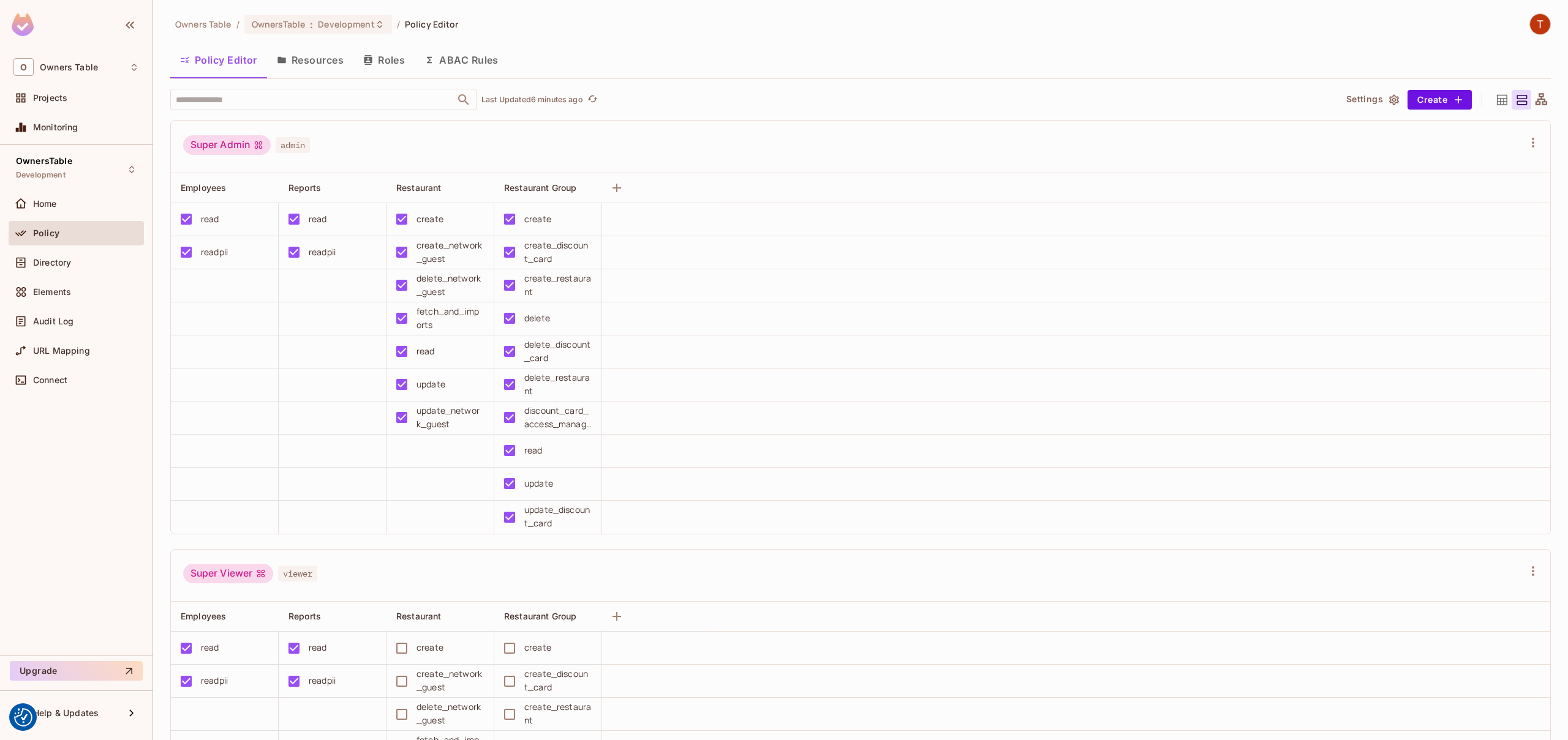
click at [323, 55] on button "Resources" at bounding box center [310, 60] width 86 height 31
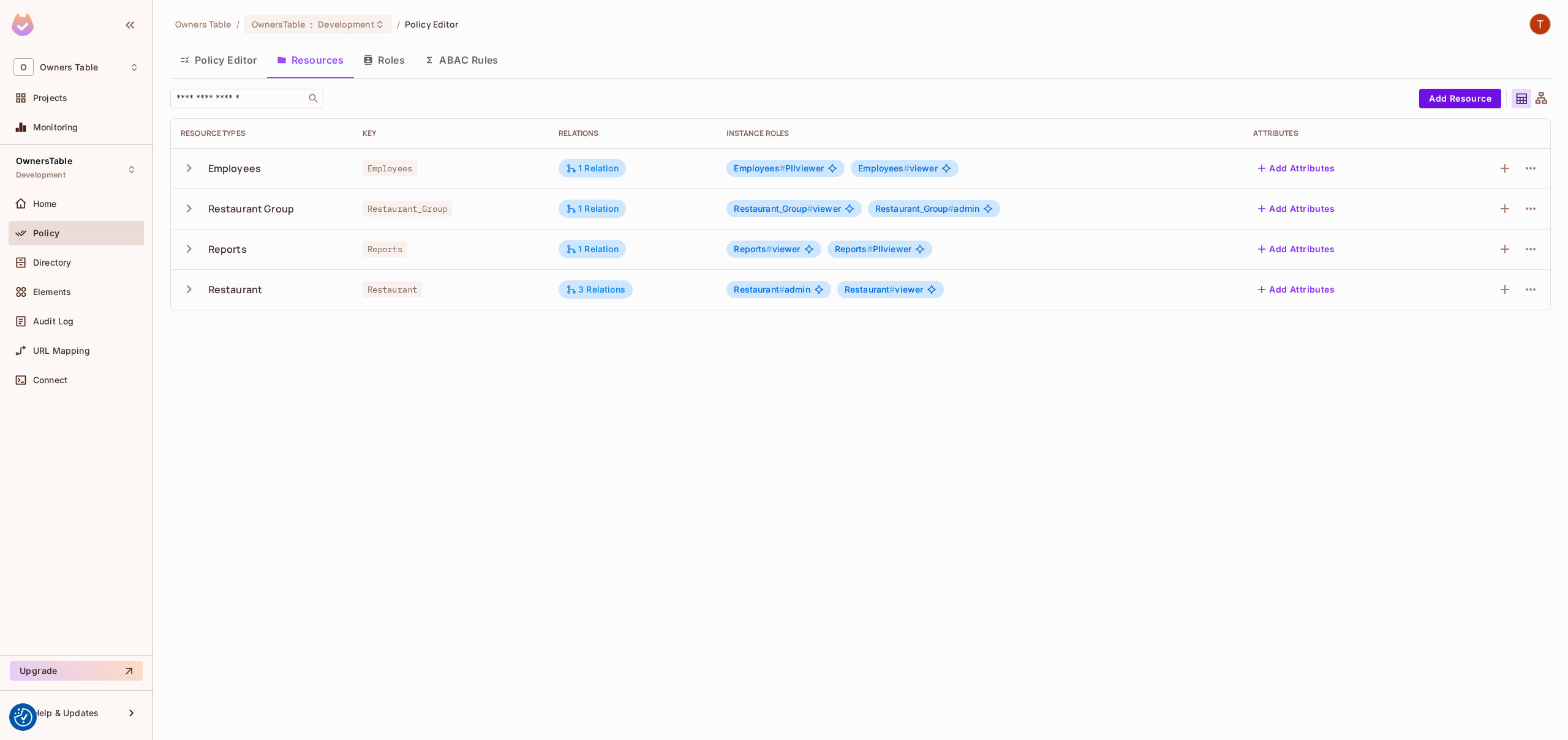
click at [184, 168] on icon "button" at bounding box center [189, 168] width 16 height 16
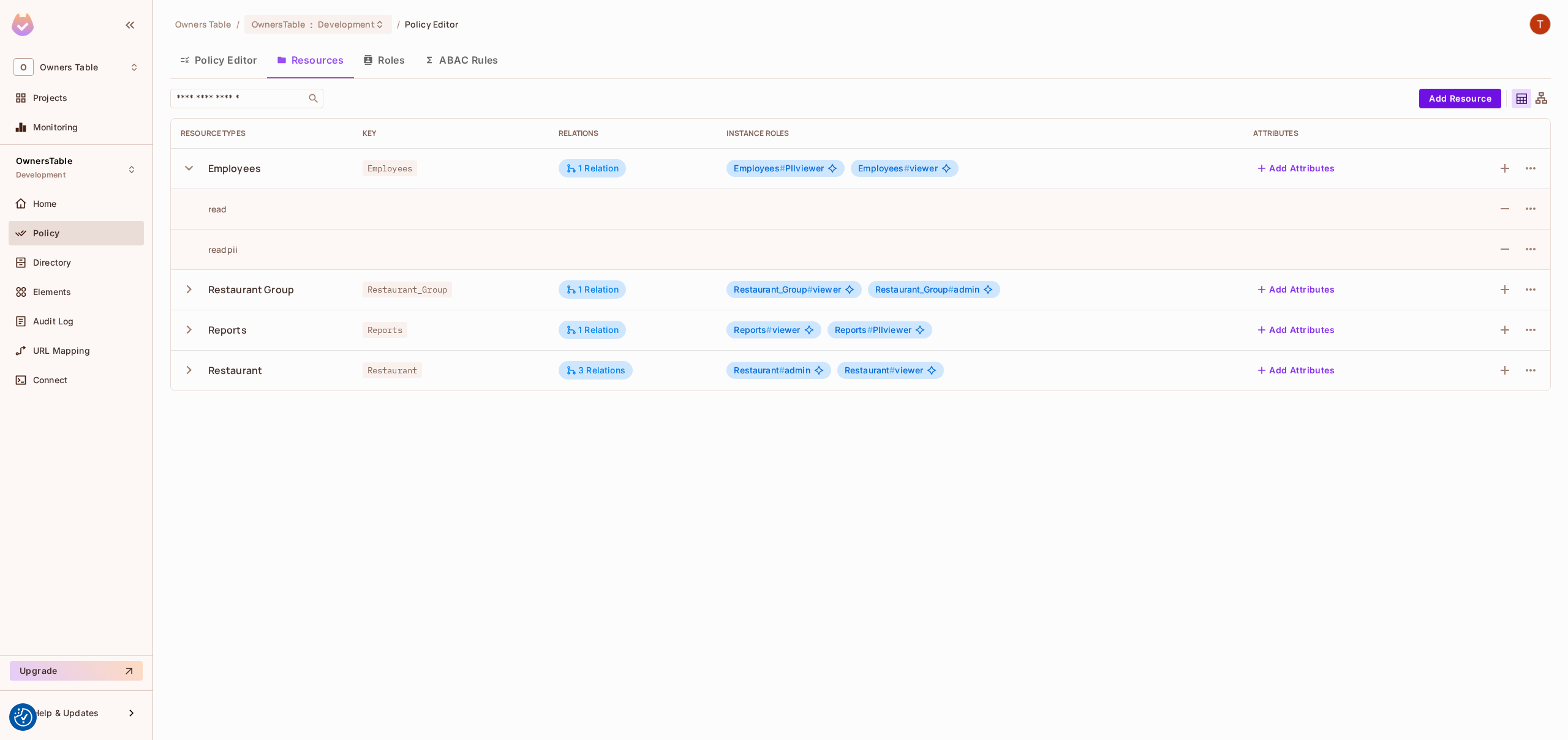
click at [242, 54] on button "Policy Editor" at bounding box center [219, 60] width 97 height 31
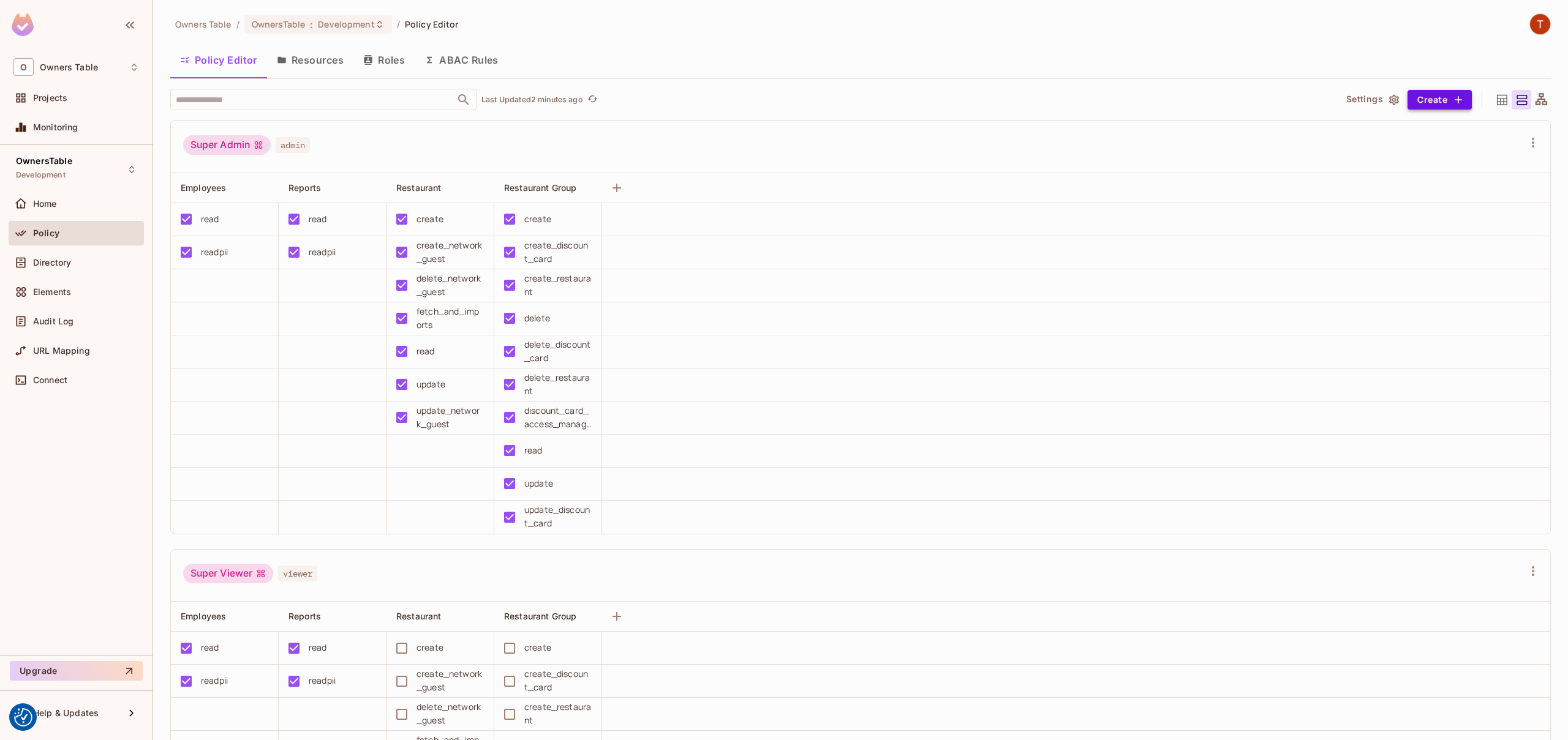
click at [1453, 99] on icon "button" at bounding box center [1458, 100] width 13 height 13
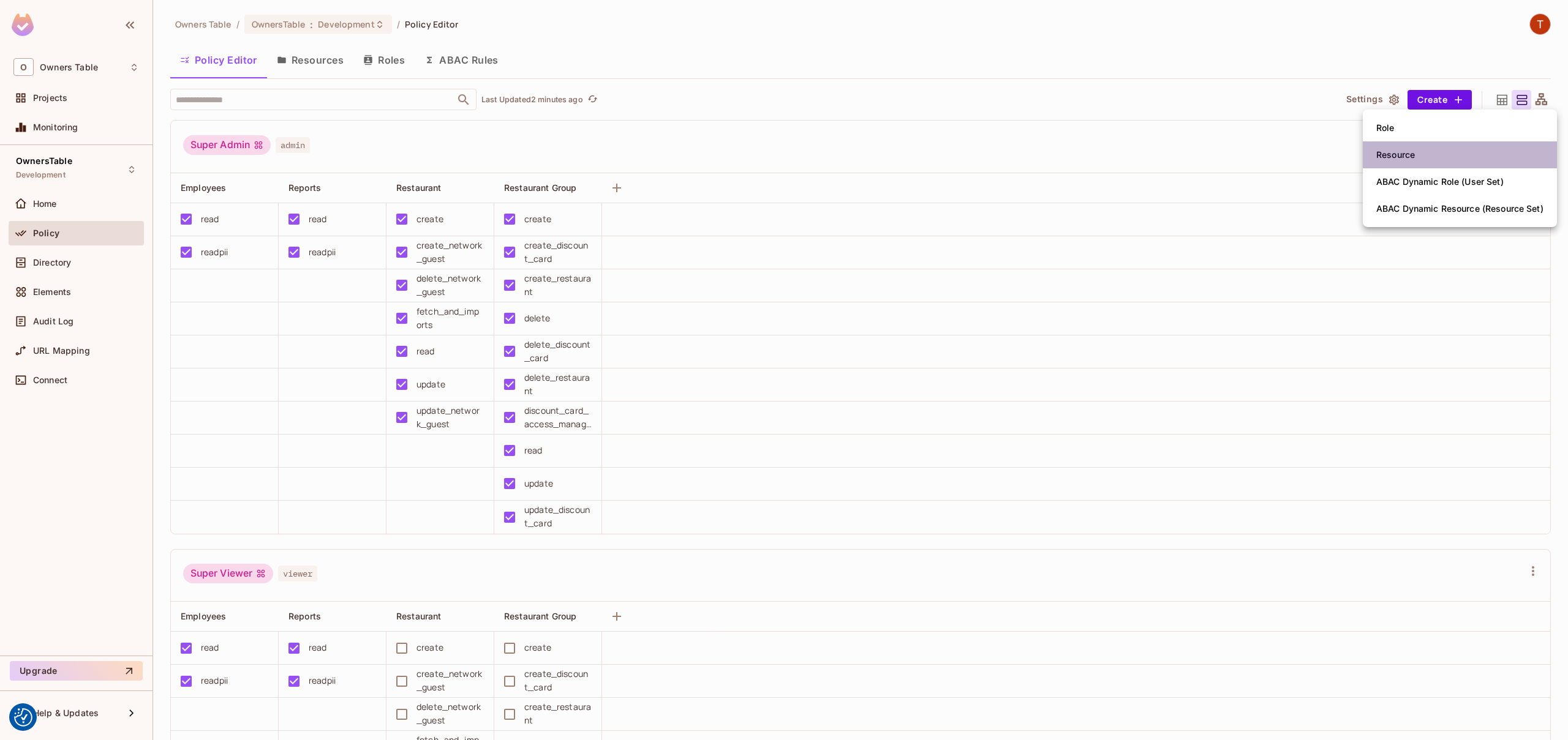
click at [1434, 153] on li "Resource" at bounding box center [1460, 155] width 194 height 27
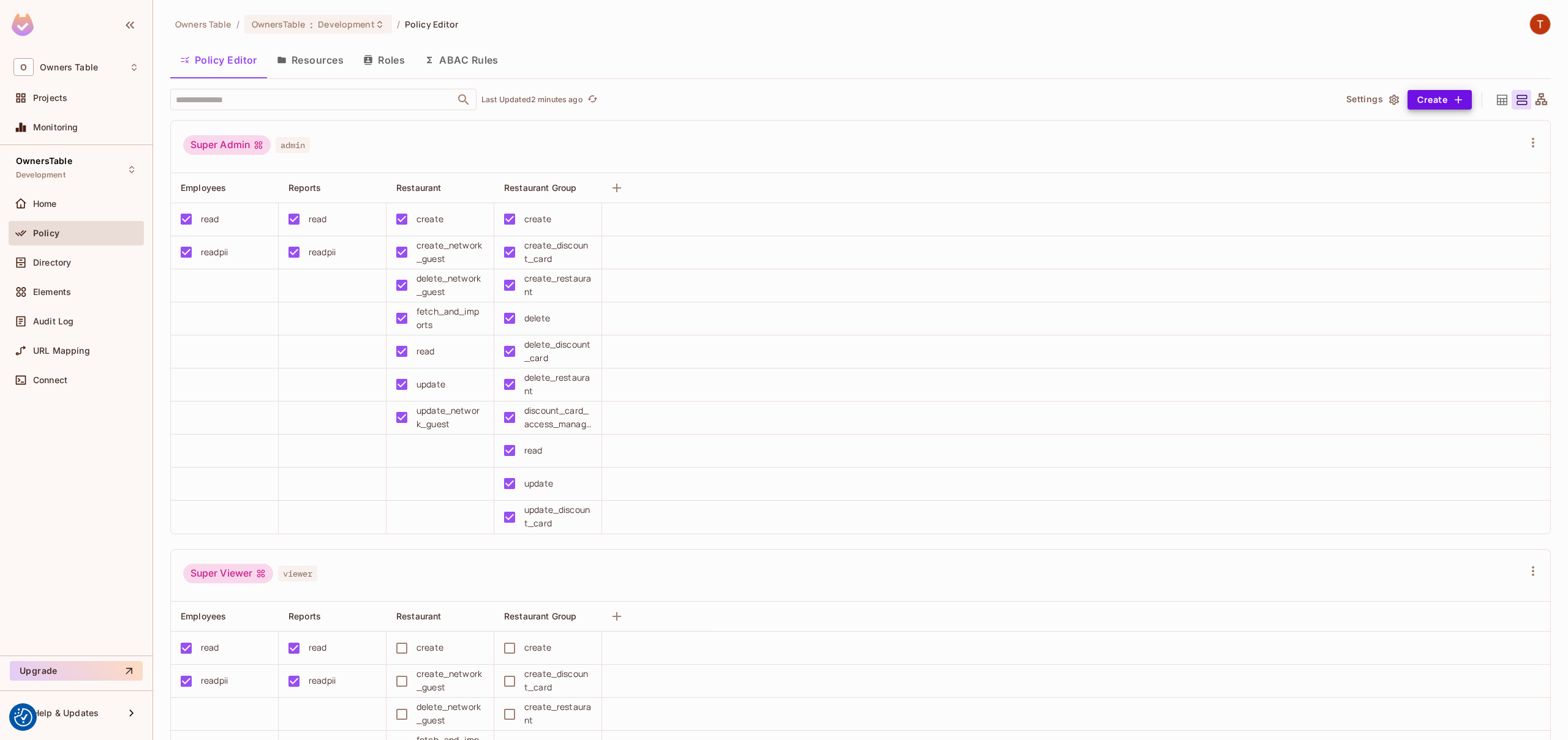
click at [1441, 101] on button "Create" at bounding box center [1440, 99] width 64 height 20
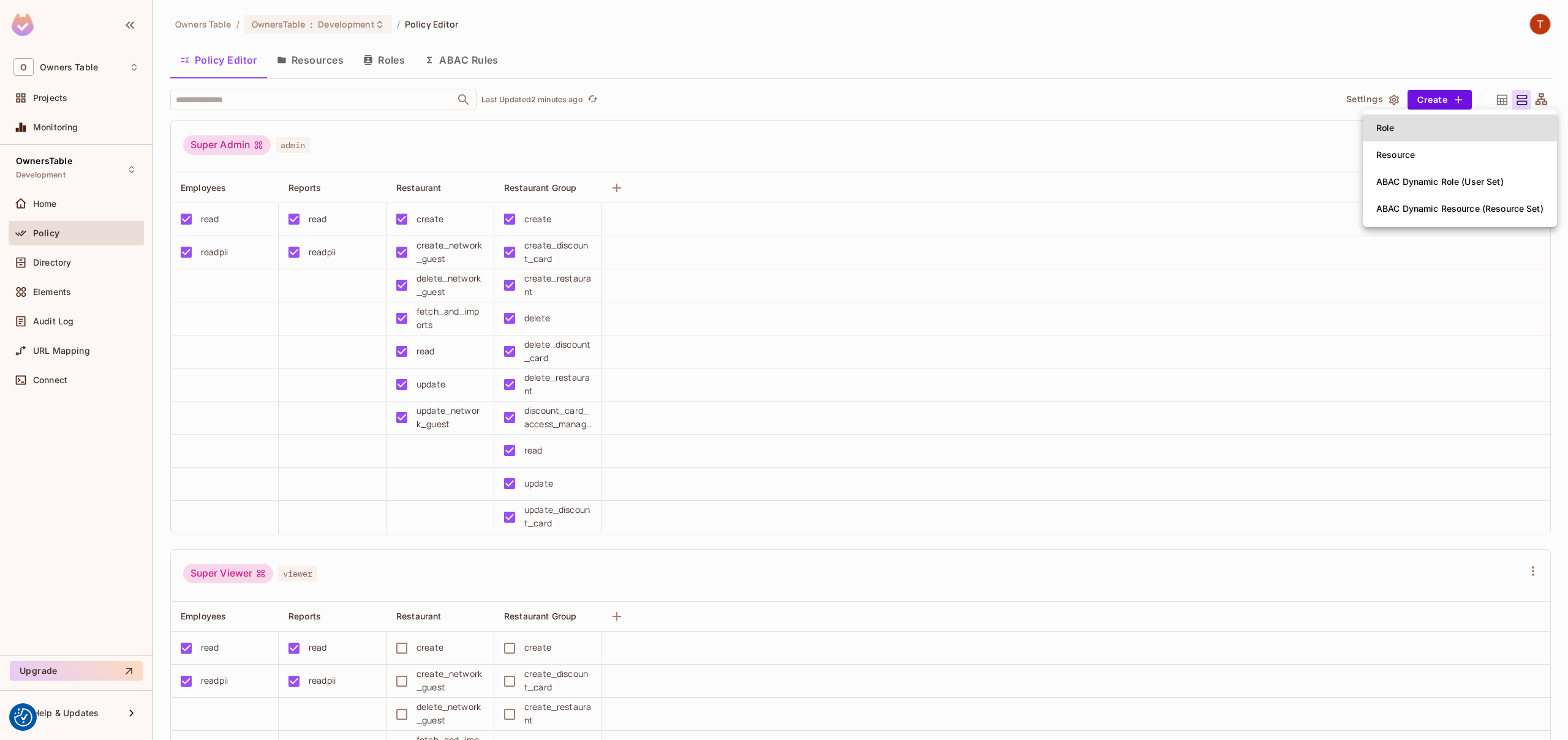
click at [1429, 121] on li "Role" at bounding box center [1460, 128] width 194 height 27
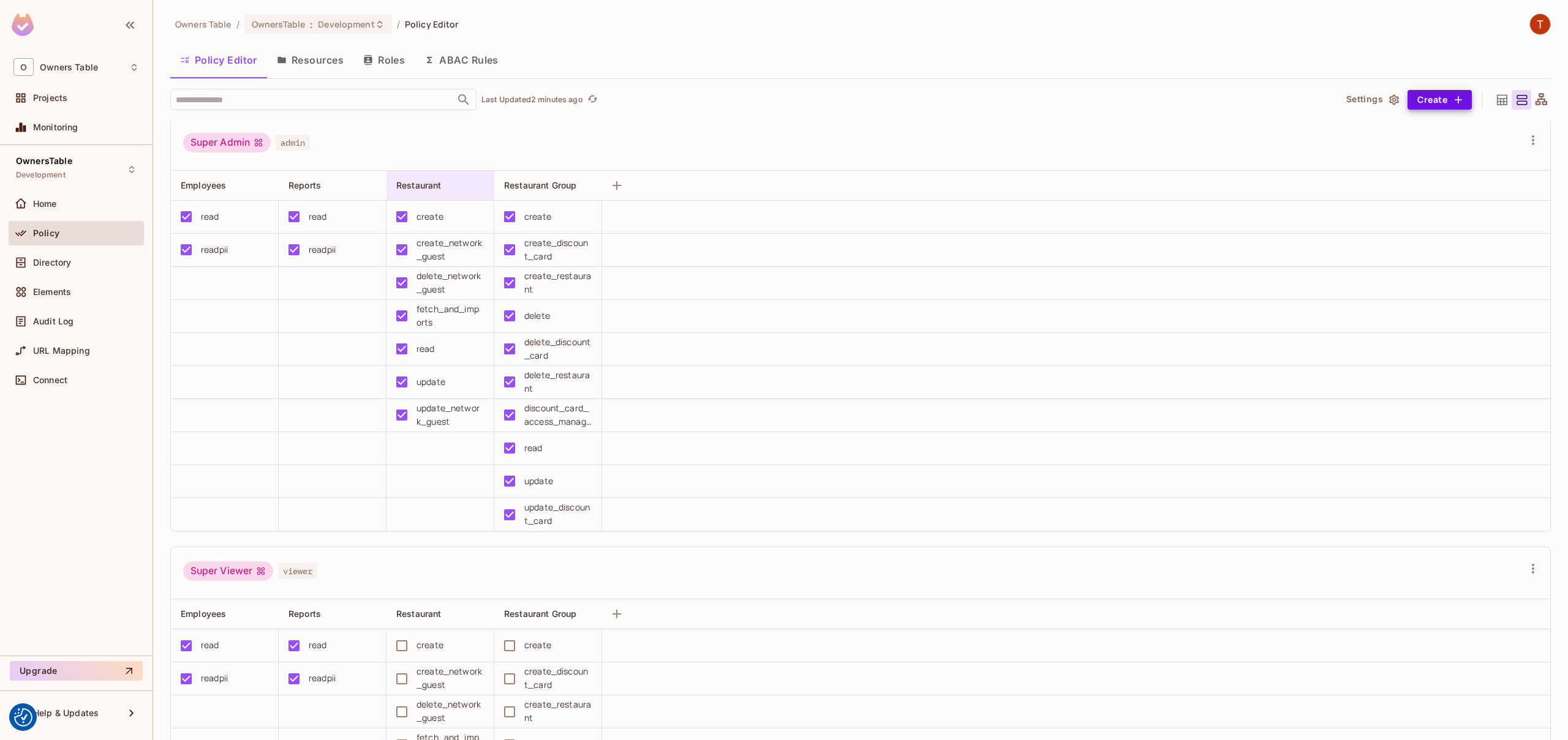
scroll to position [5, 0]
click at [330, 65] on button "Resources" at bounding box center [310, 60] width 86 height 31
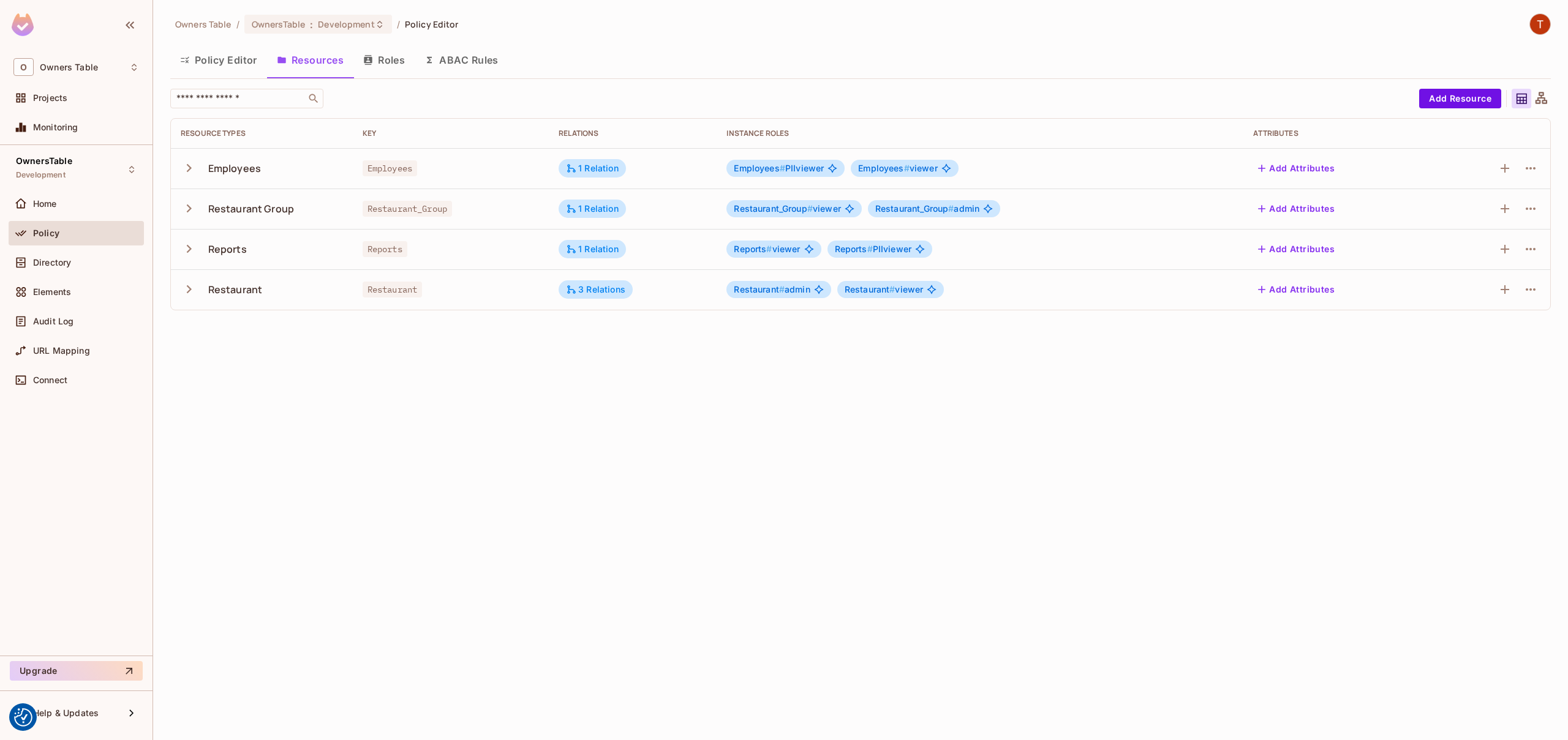
click at [190, 287] on icon "button" at bounding box center [189, 289] width 16 height 16
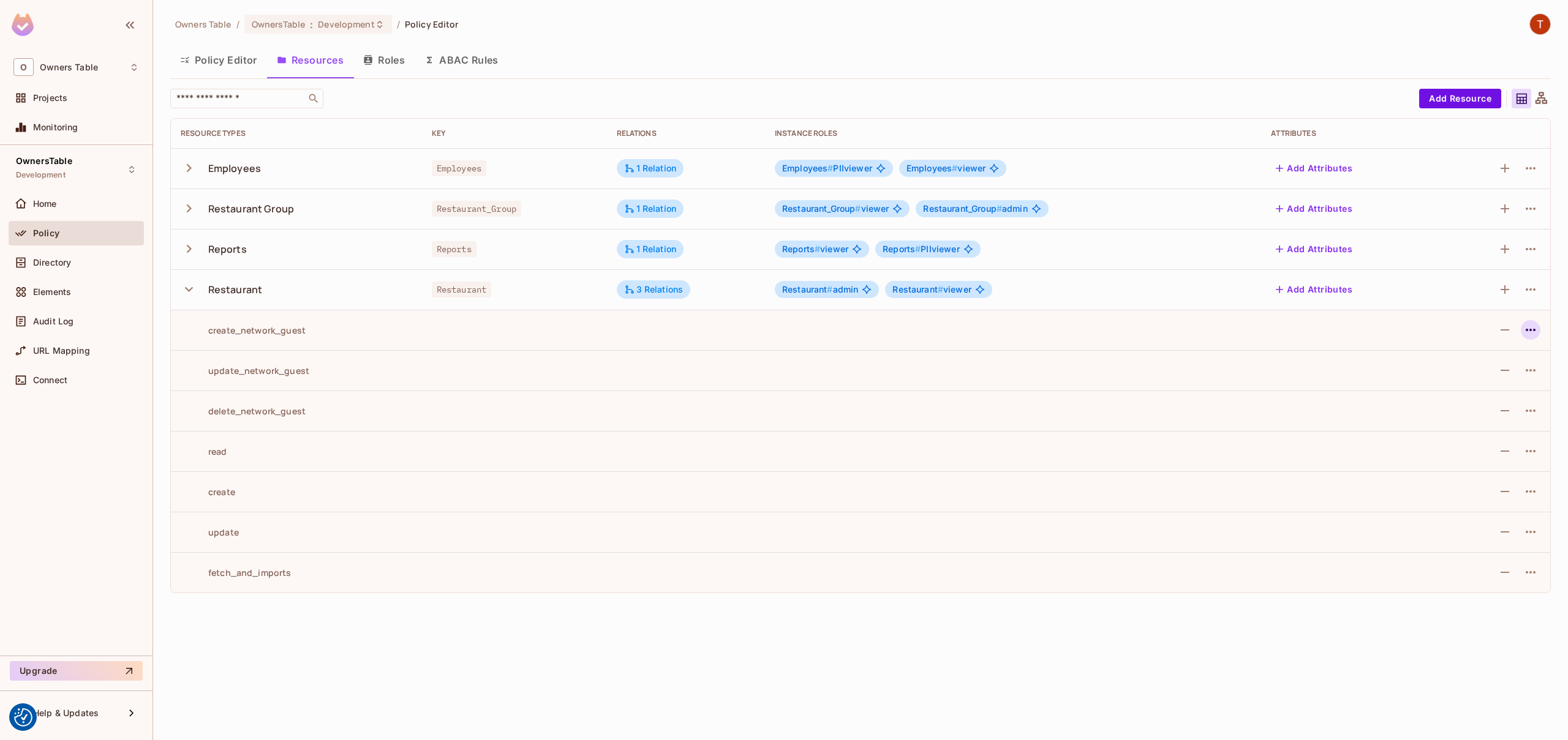
click at [1537, 333] on icon "button" at bounding box center [1530, 330] width 15 height 15
click at [229, 69] on button "Policy Editor" at bounding box center [219, 60] width 97 height 31
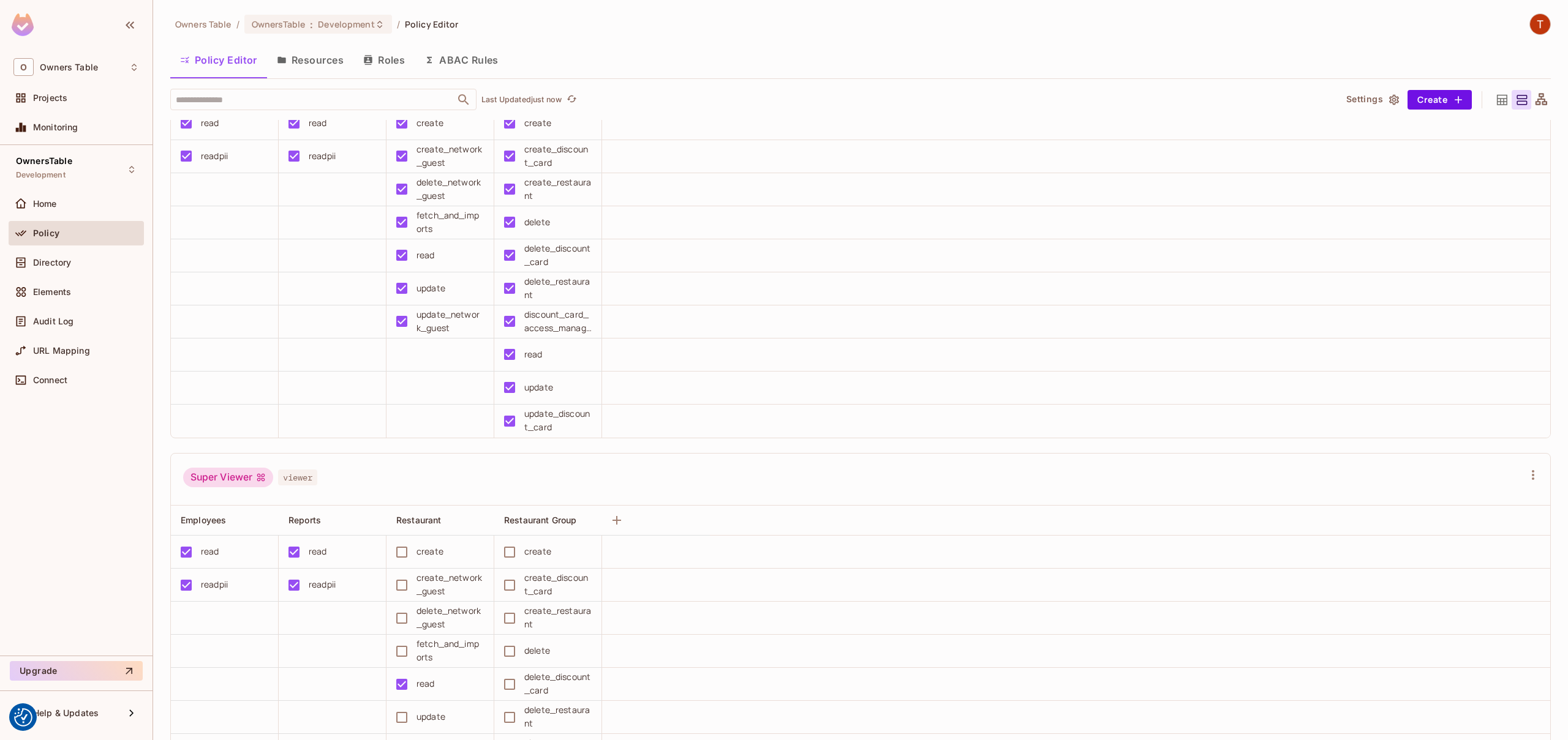
scroll to position [92, 0]
